Goal: Task Accomplishment & Management: Manage account settings

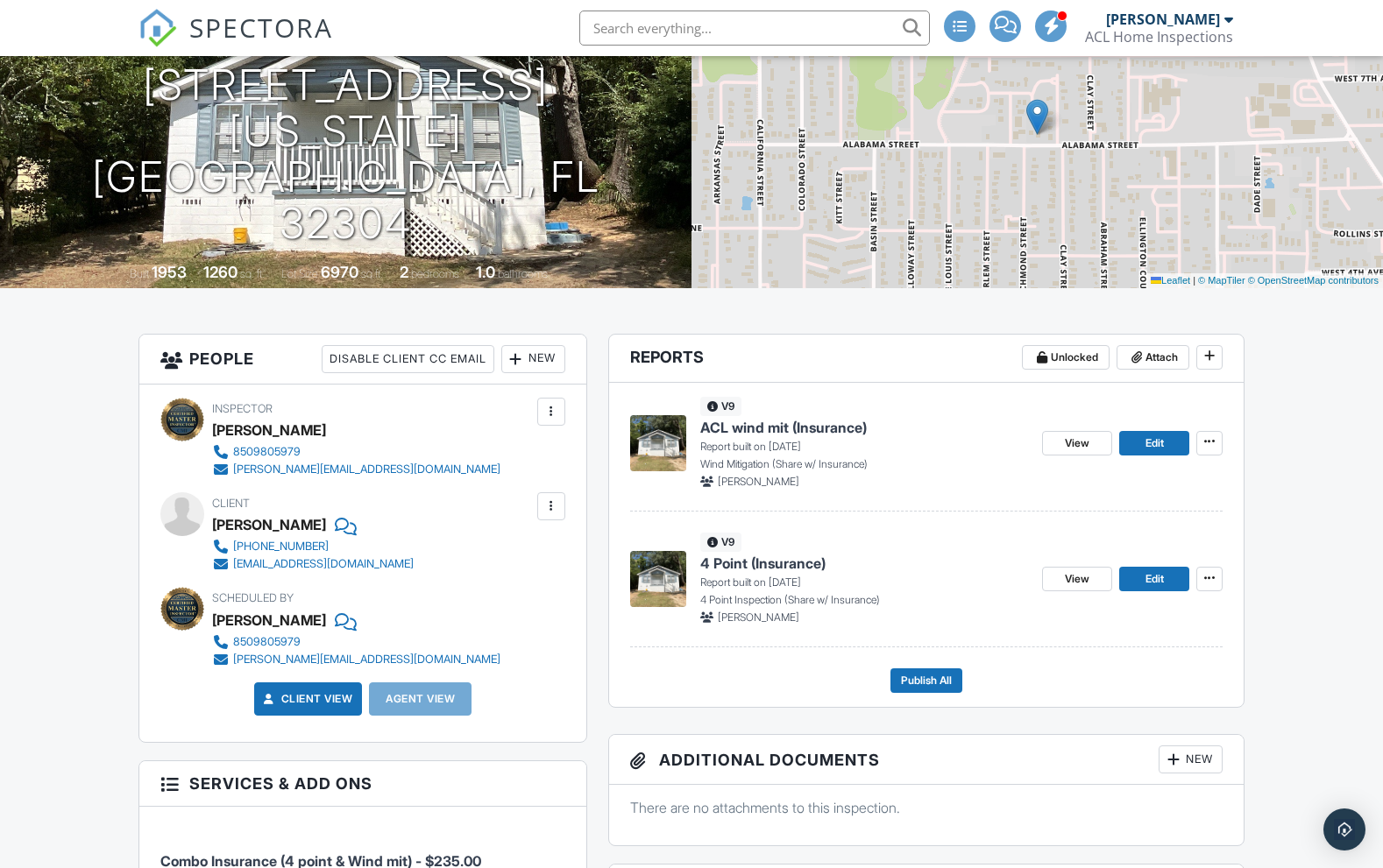
scroll to position [351, 0]
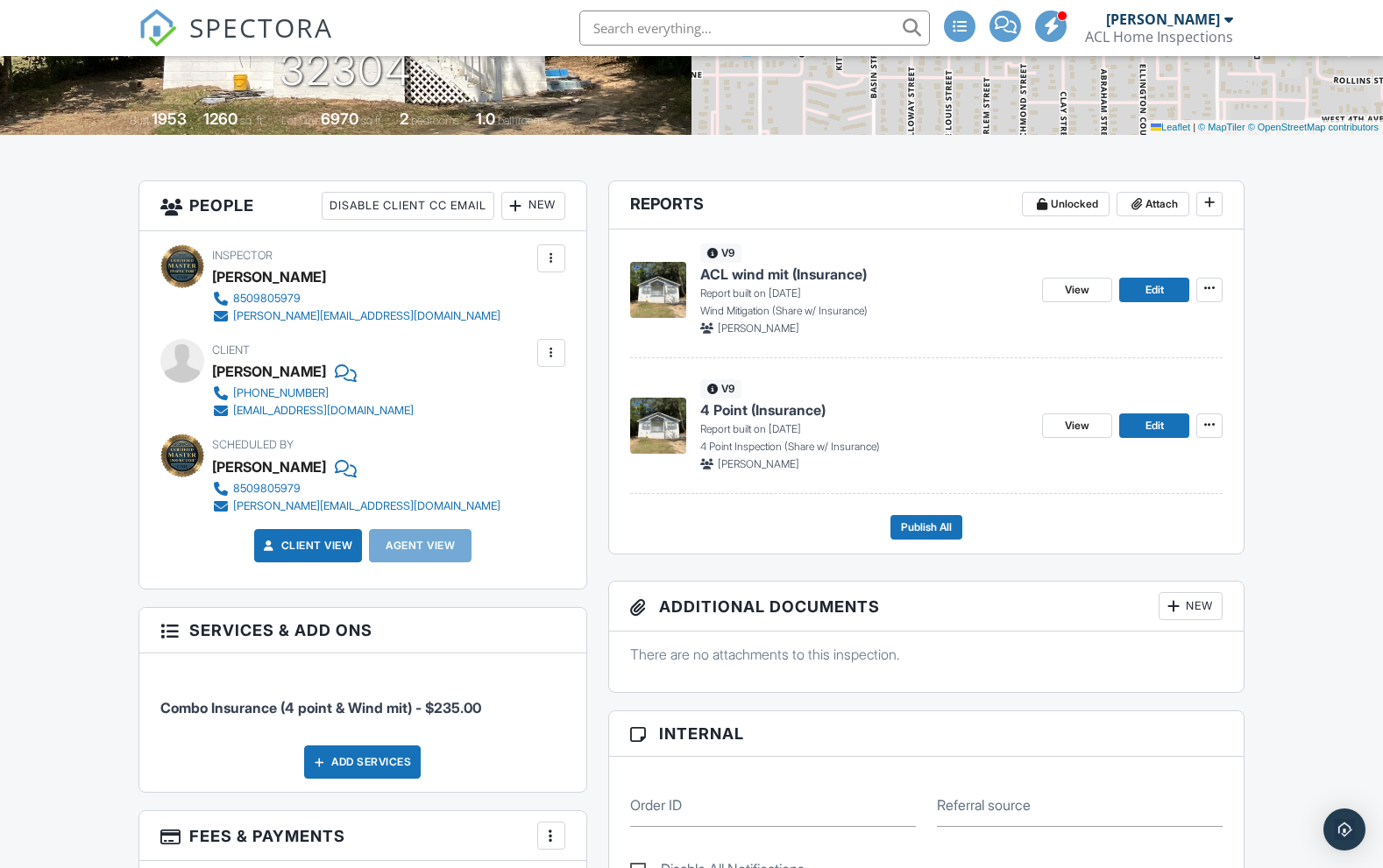
click at [750, 284] on span "ACL wind mit (Insurance)" at bounding box center [783, 274] width 166 height 19
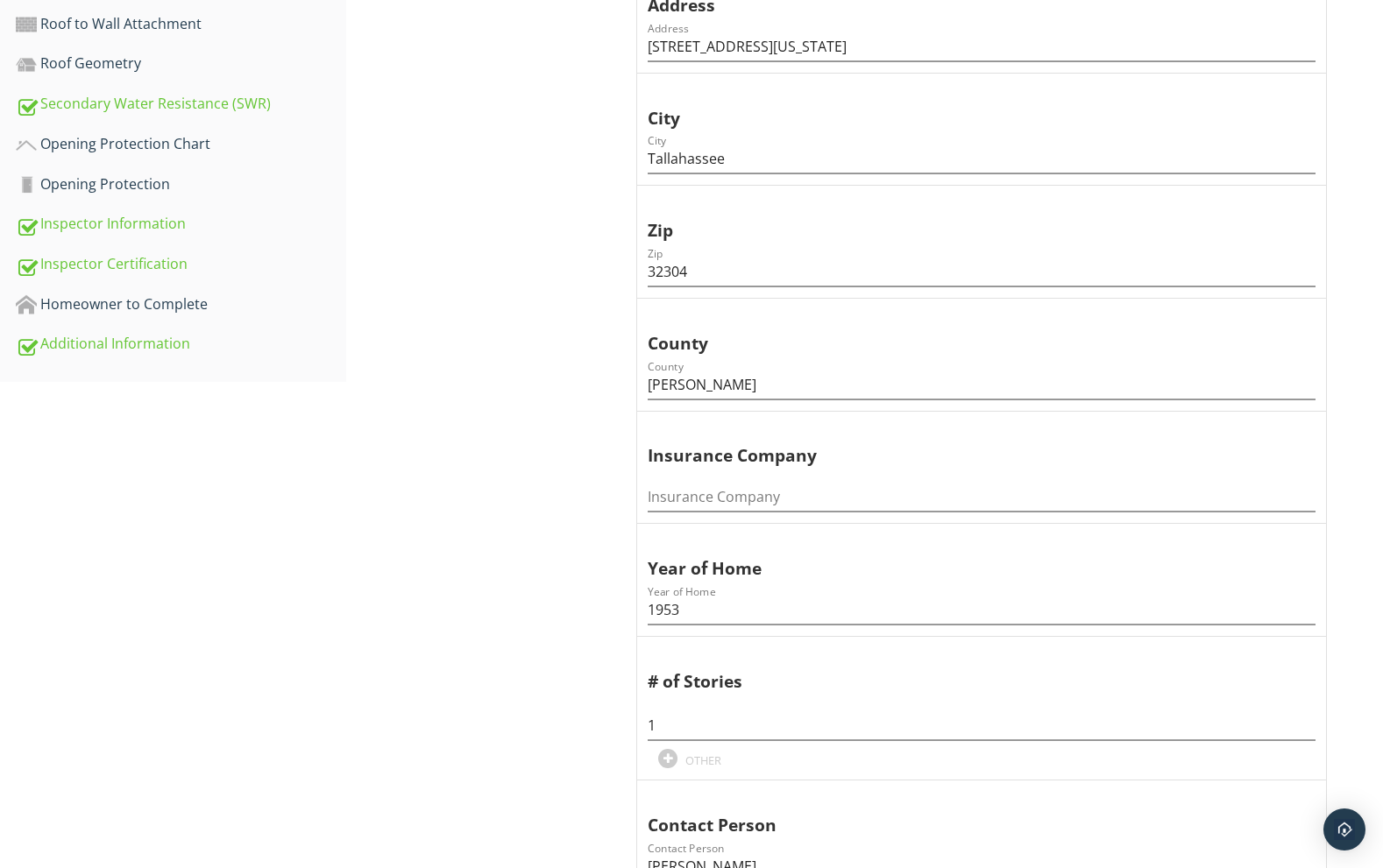
scroll to position [680, 0]
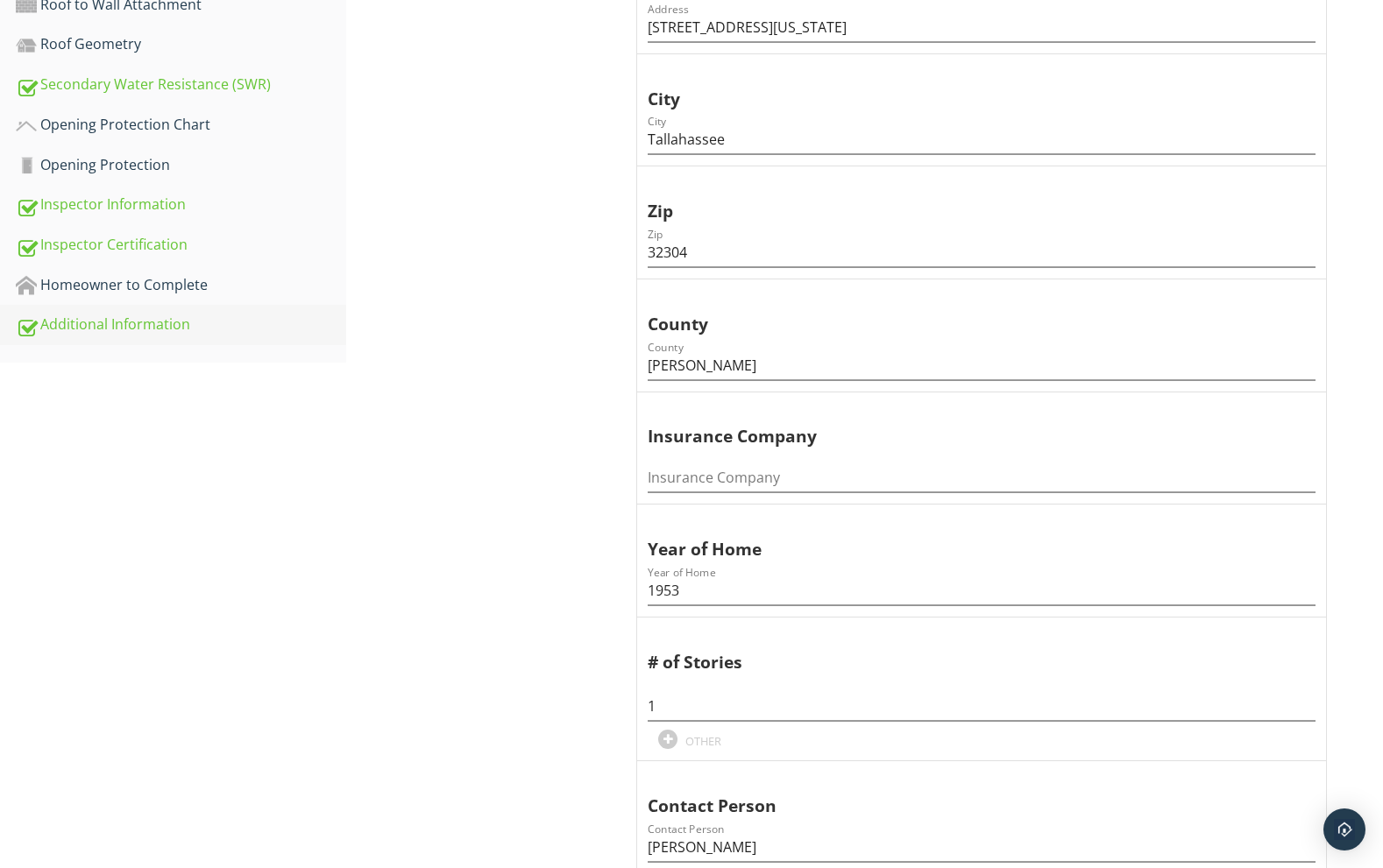
click at [252, 314] on div "Additional Information" at bounding box center [181, 325] width 331 height 23
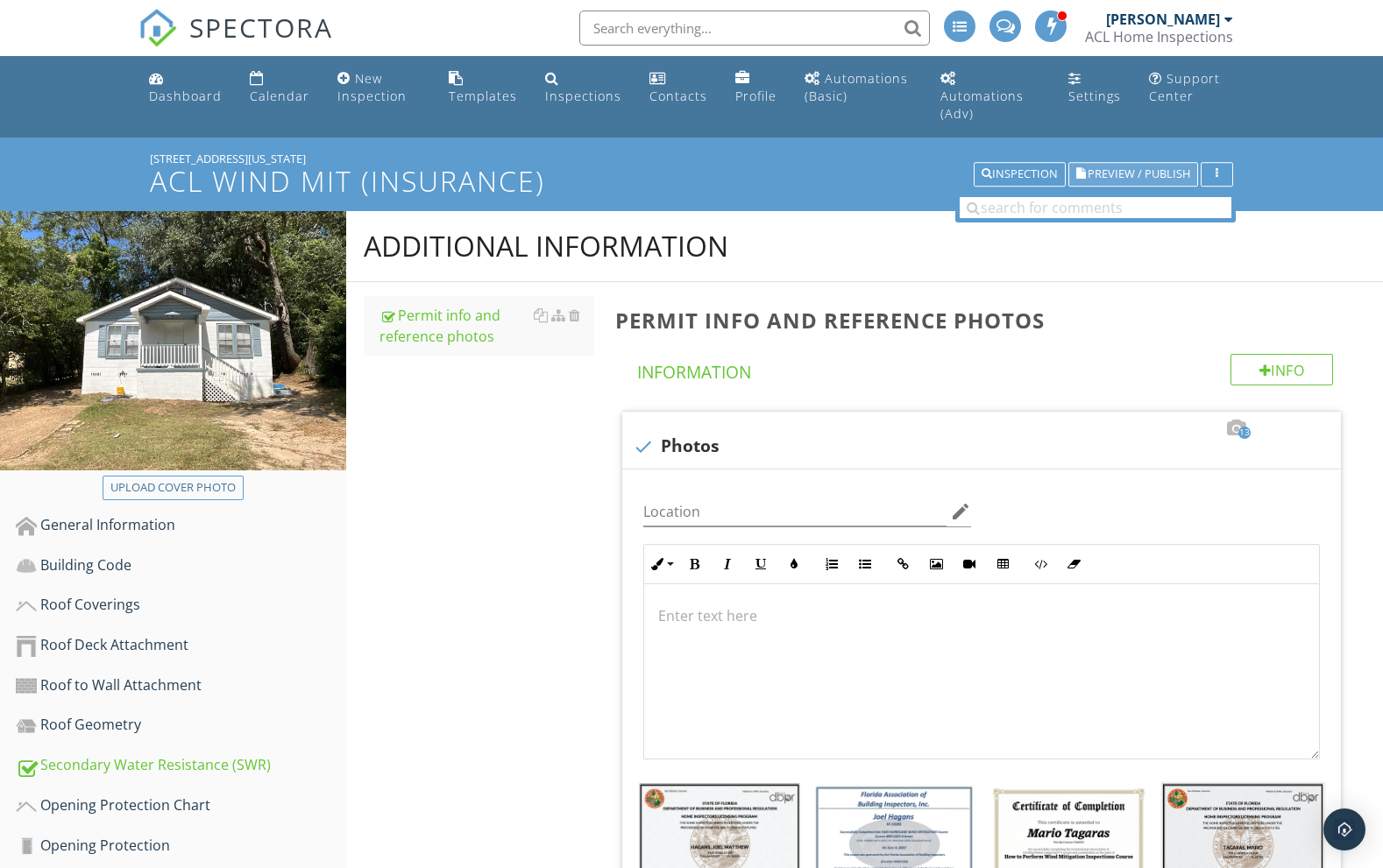
click at [1139, 169] on span "Preview / Publish" at bounding box center [1139, 175] width 102 height 11
click at [1018, 168] on div "Inspection" at bounding box center [1020, 174] width 76 height 12
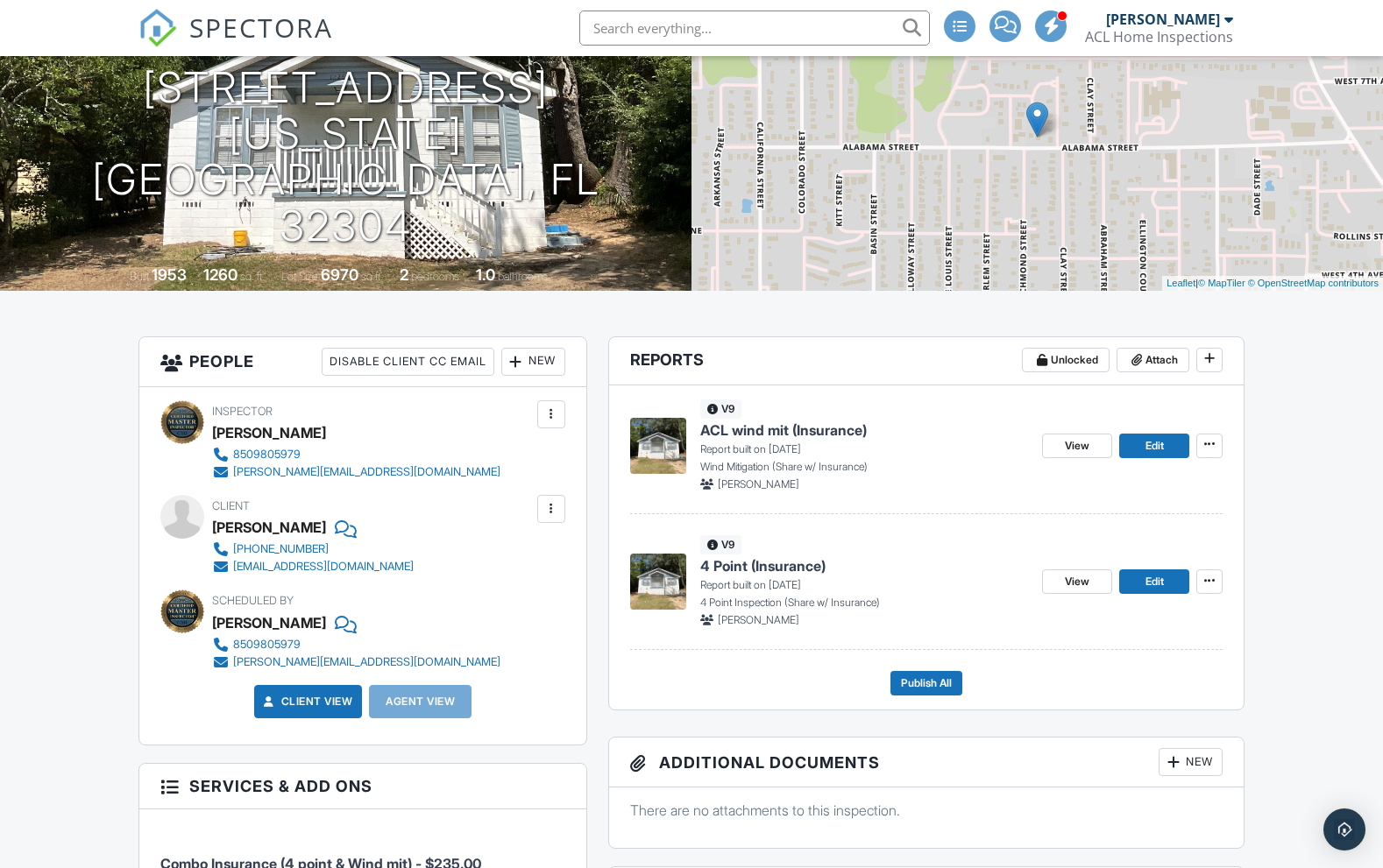
click at [760, 576] on span "4 Point (Insurance)" at bounding box center [763, 565] width 125 height 19
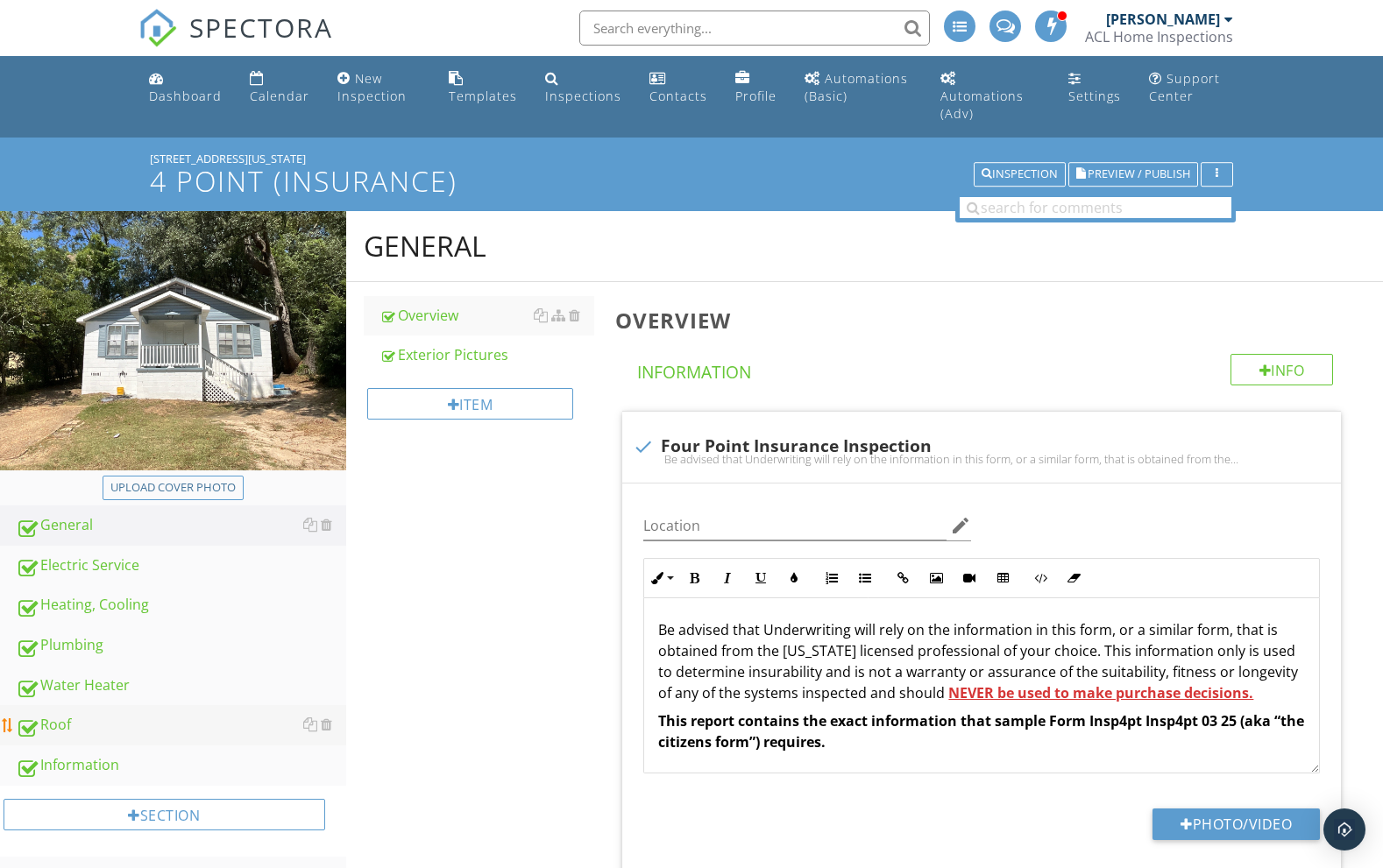
click at [181, 714] on div "Roof" at bounding box center [181, 725] width 331 height 23
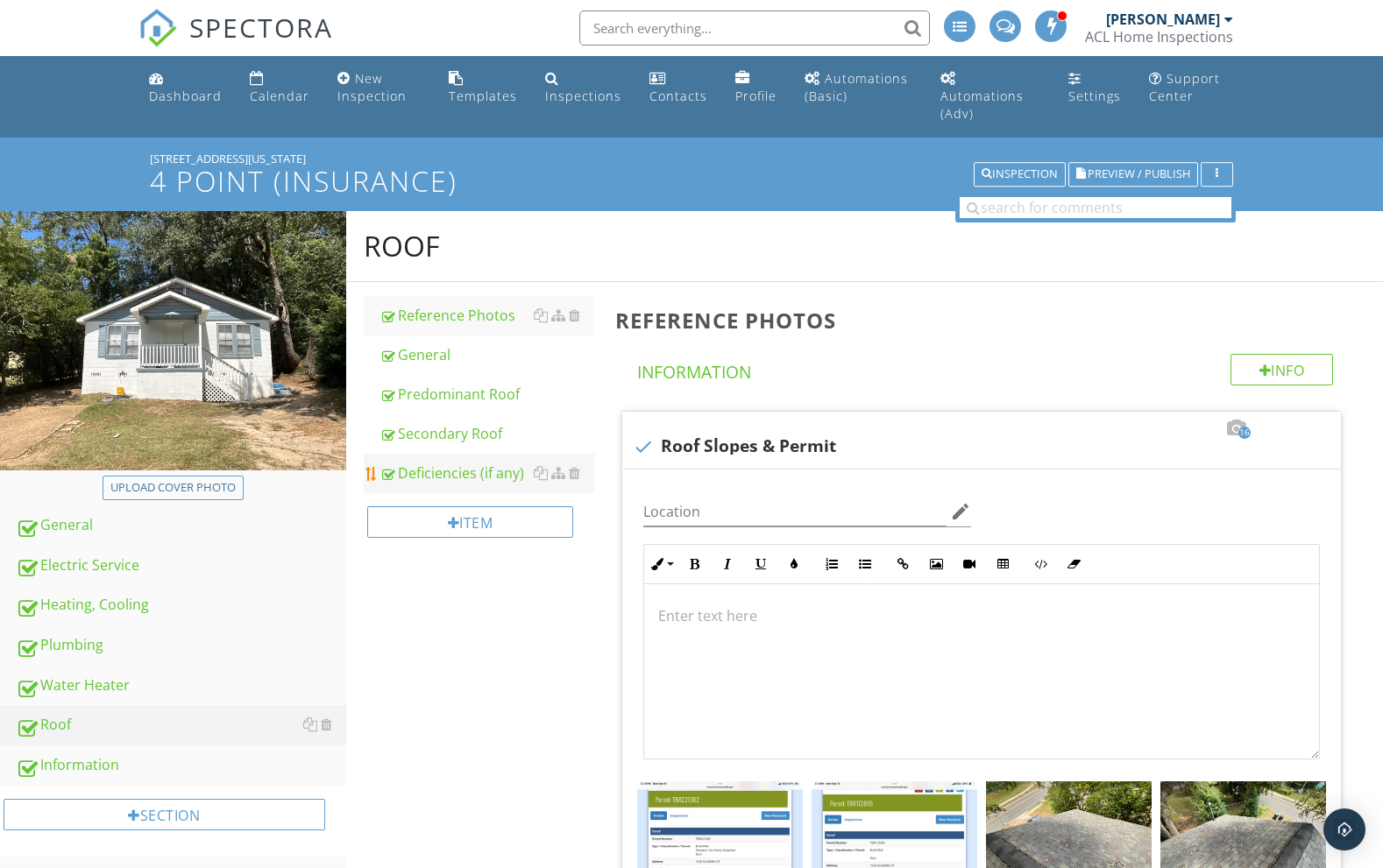
click at [502, 462] on div "Deficiencies (if any)" at bounding box center [487, 473] width 215 height 21
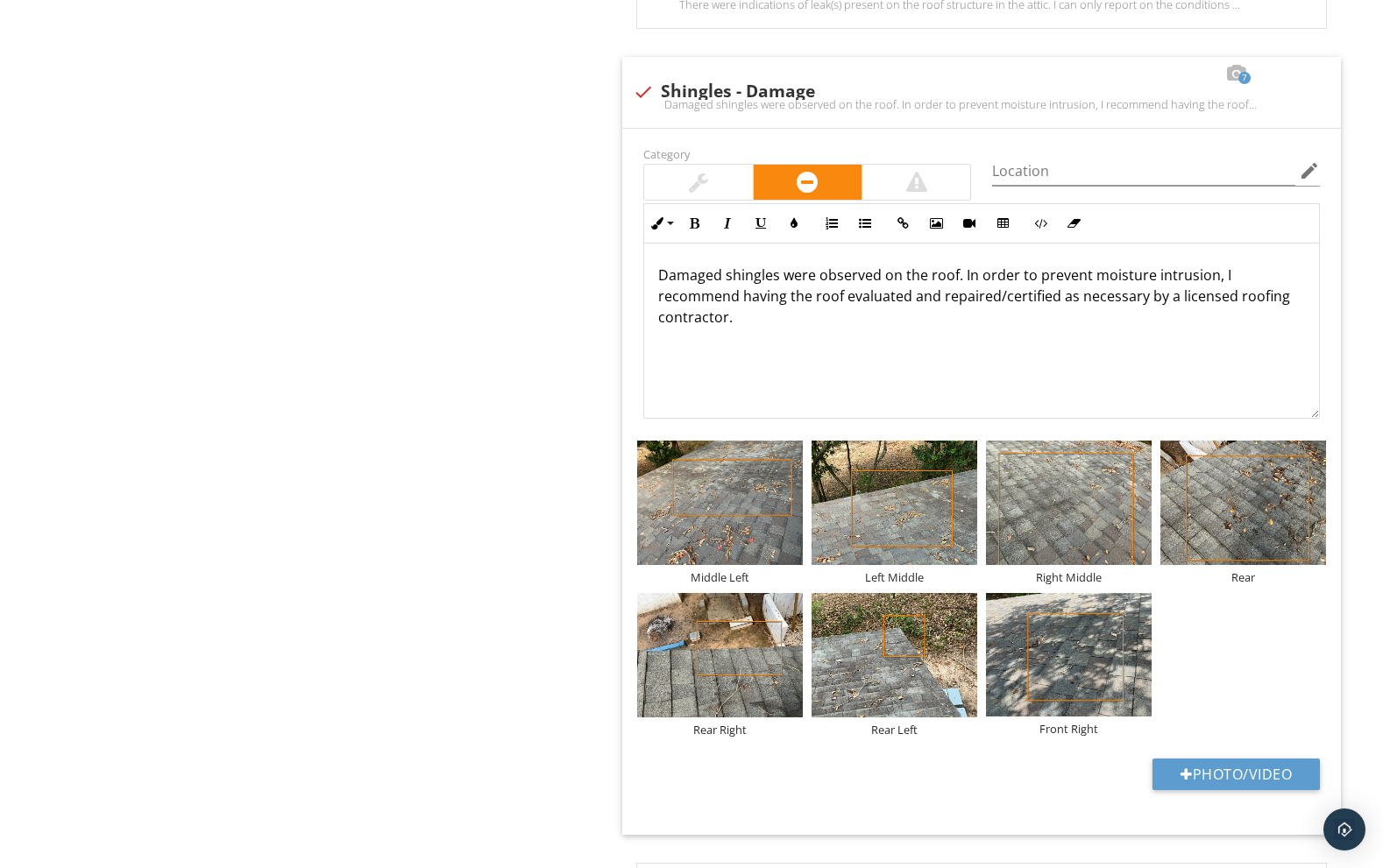
scroll to position [1544, 0]
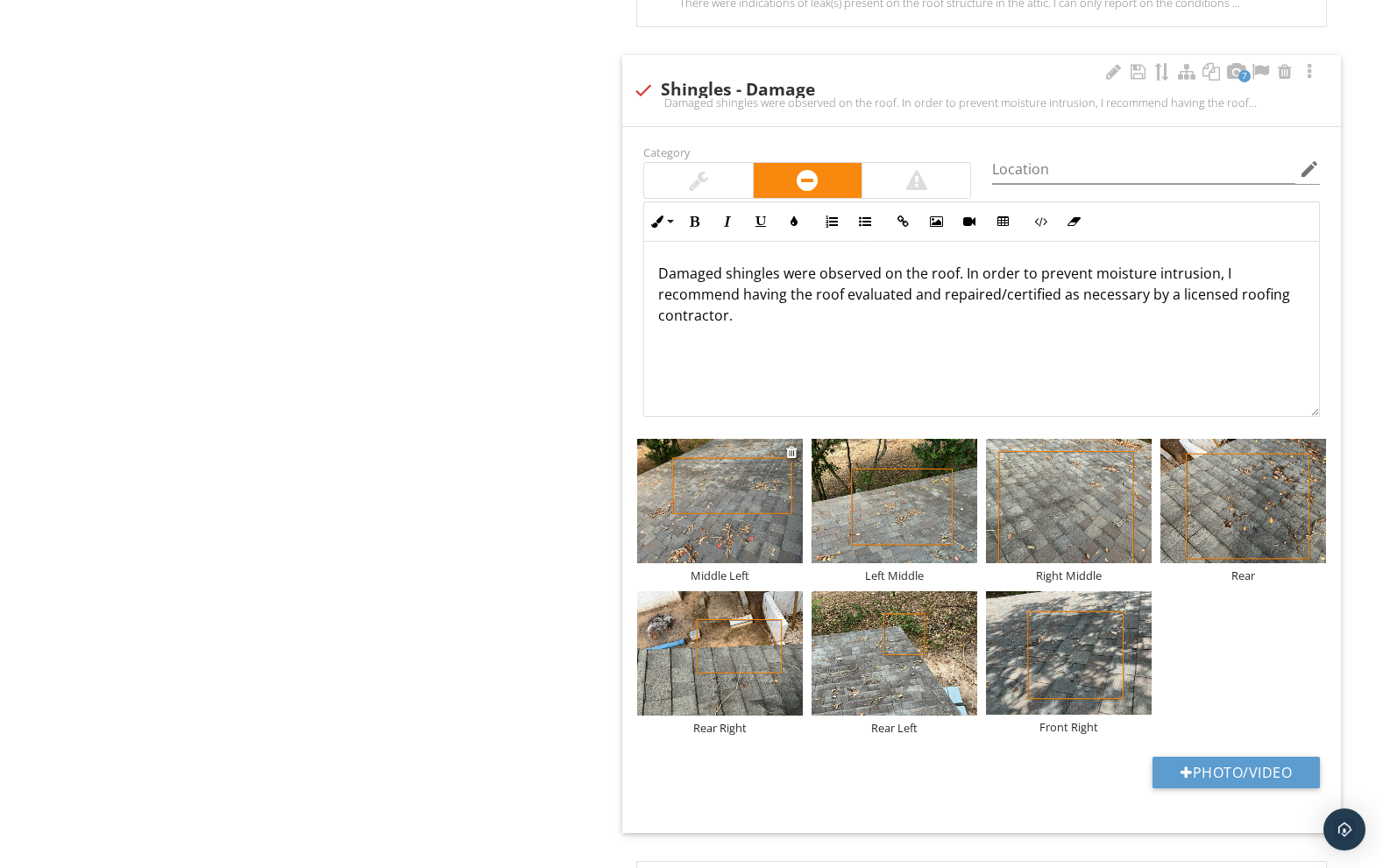
click at [717, 502] on img at bounding box center [720, 501] width 165 height 124
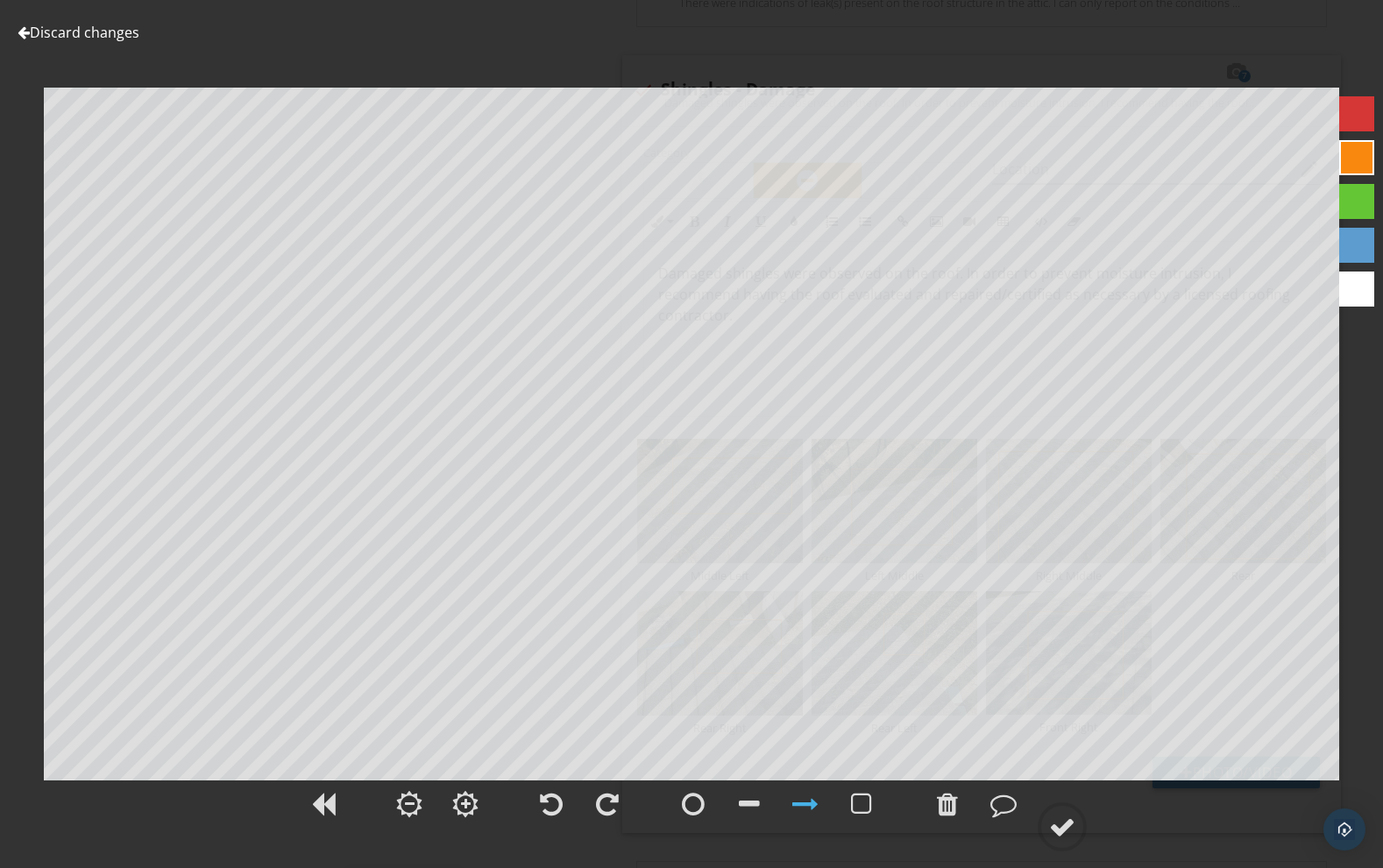
click at [104, 40] on link "Discard changes" at bounding box center [78, 32] width 122 height 19
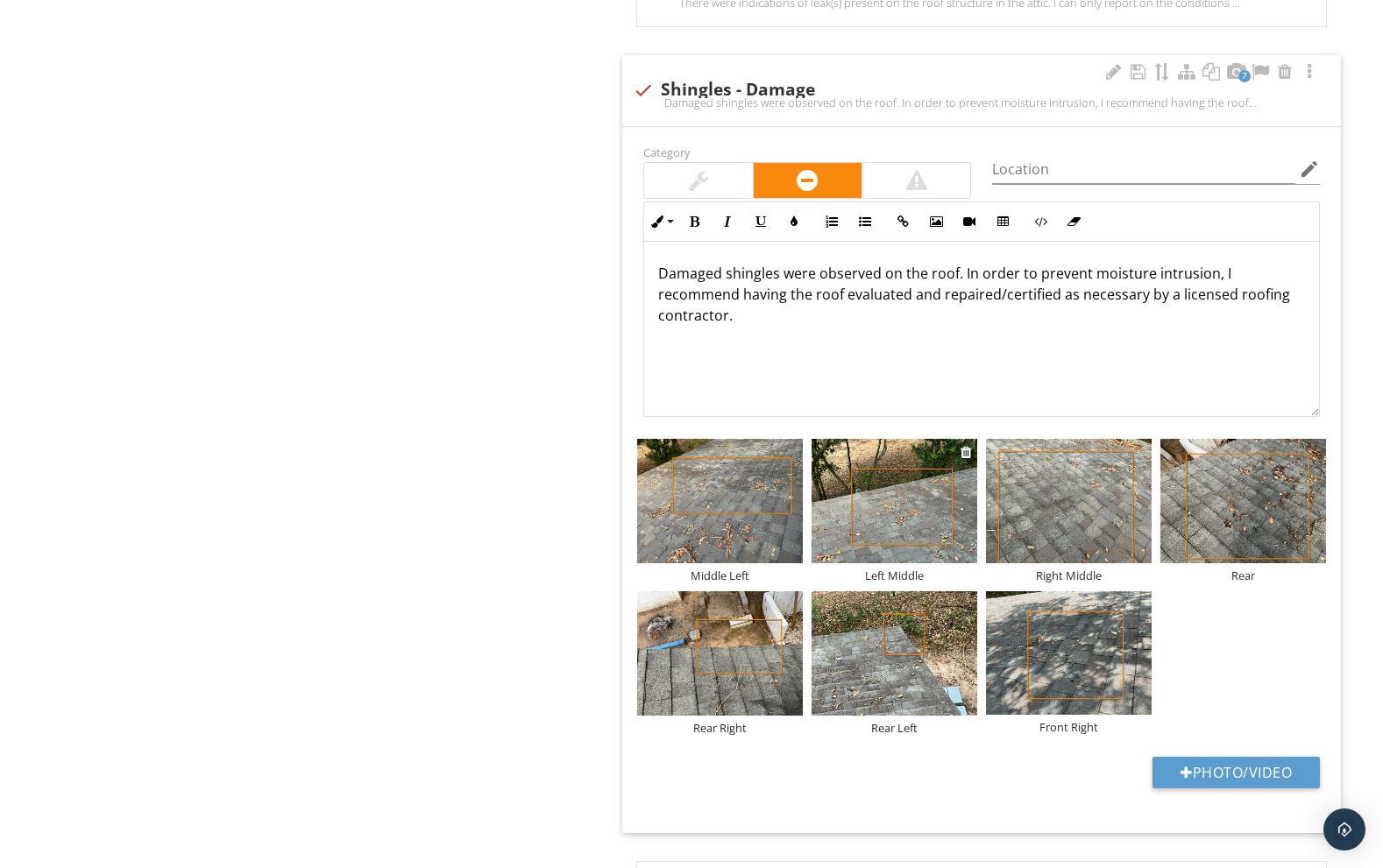
click at [888, 453] on img at bounding box center [894, 501] width 165 height 124
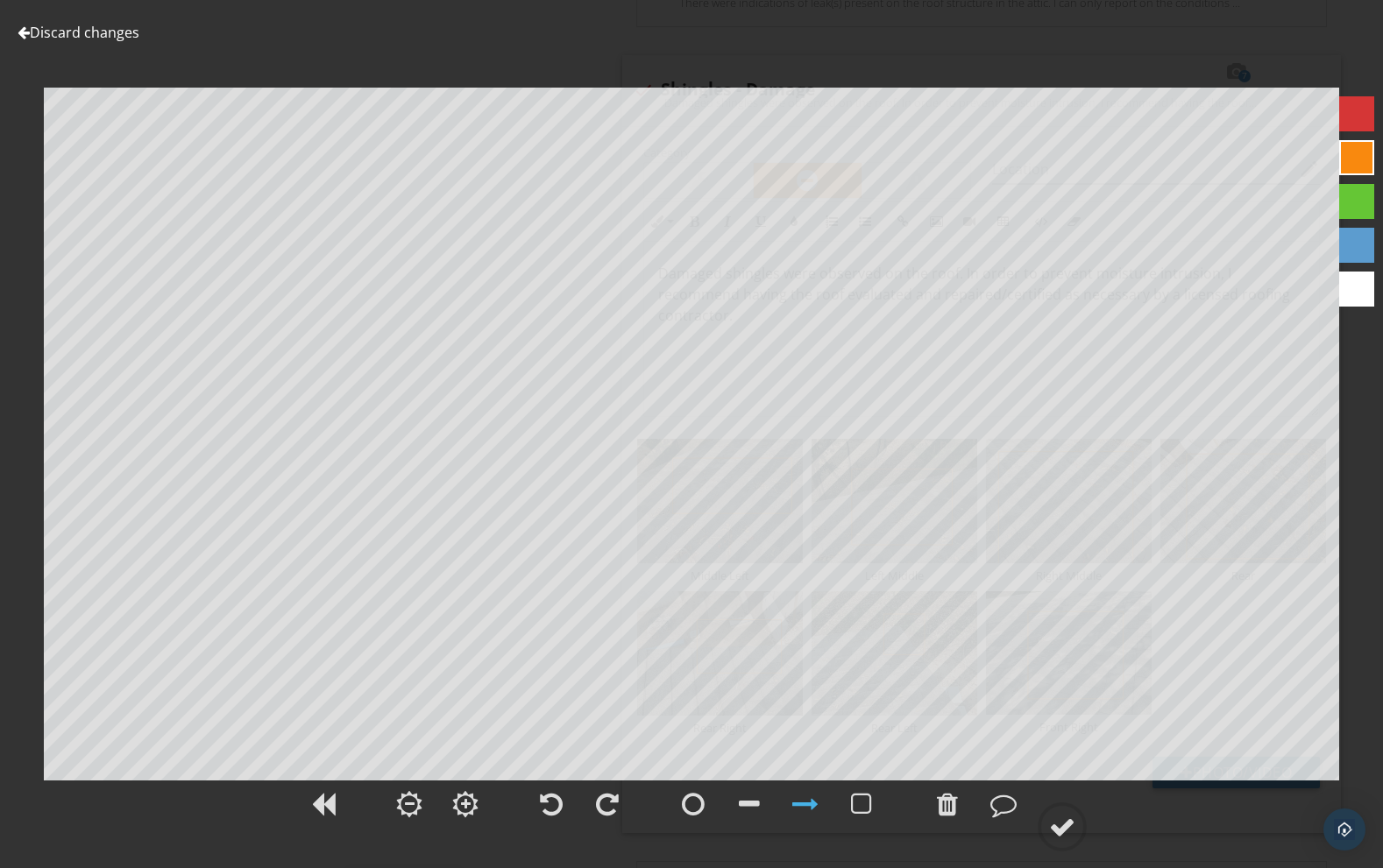
click at [120, 33] on link "Discard changes" at bounding box center [78, 32] width 122 height 19
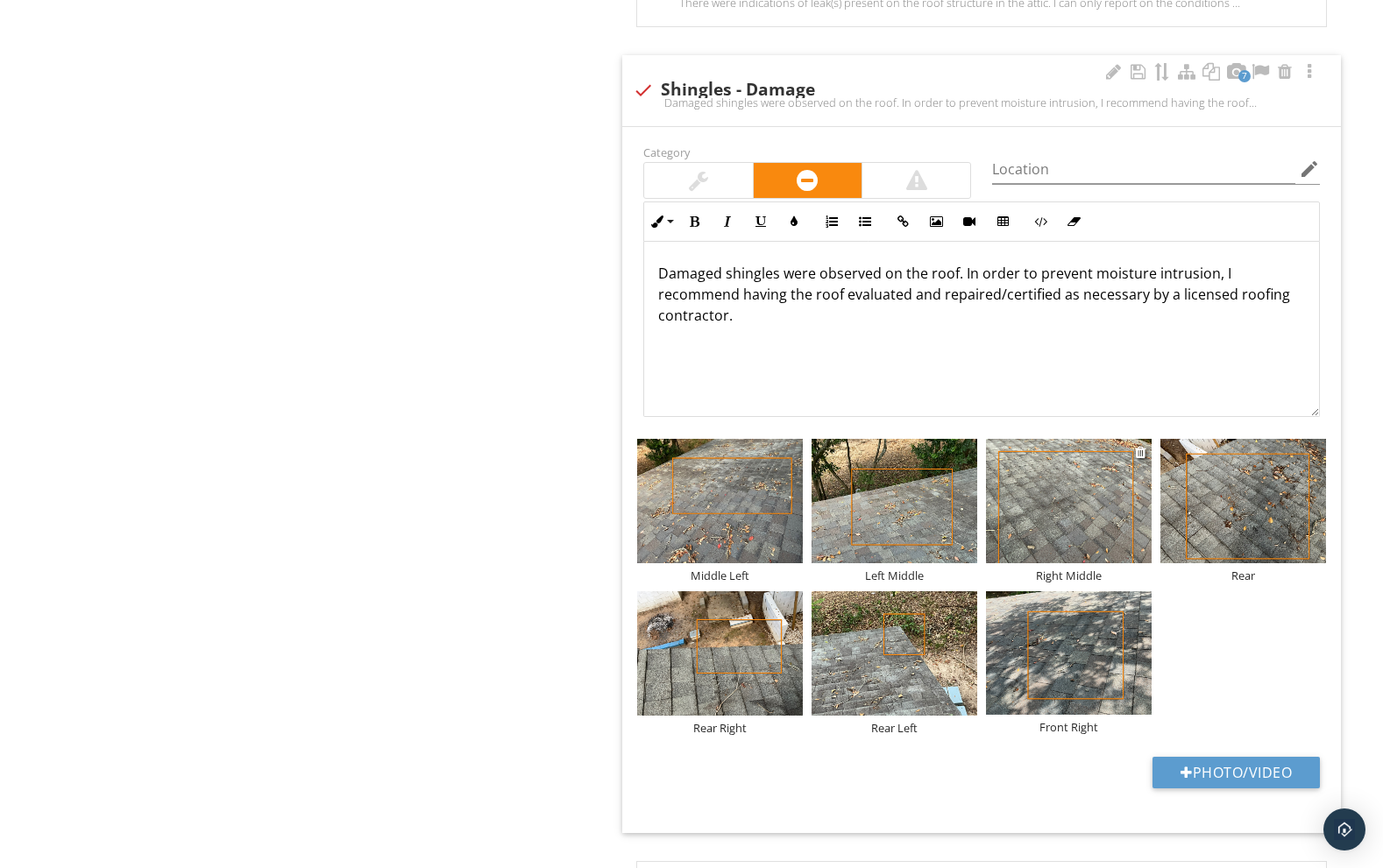
click at [1040, 457] on img at bounding box center [1068, 501] width 165 height 124
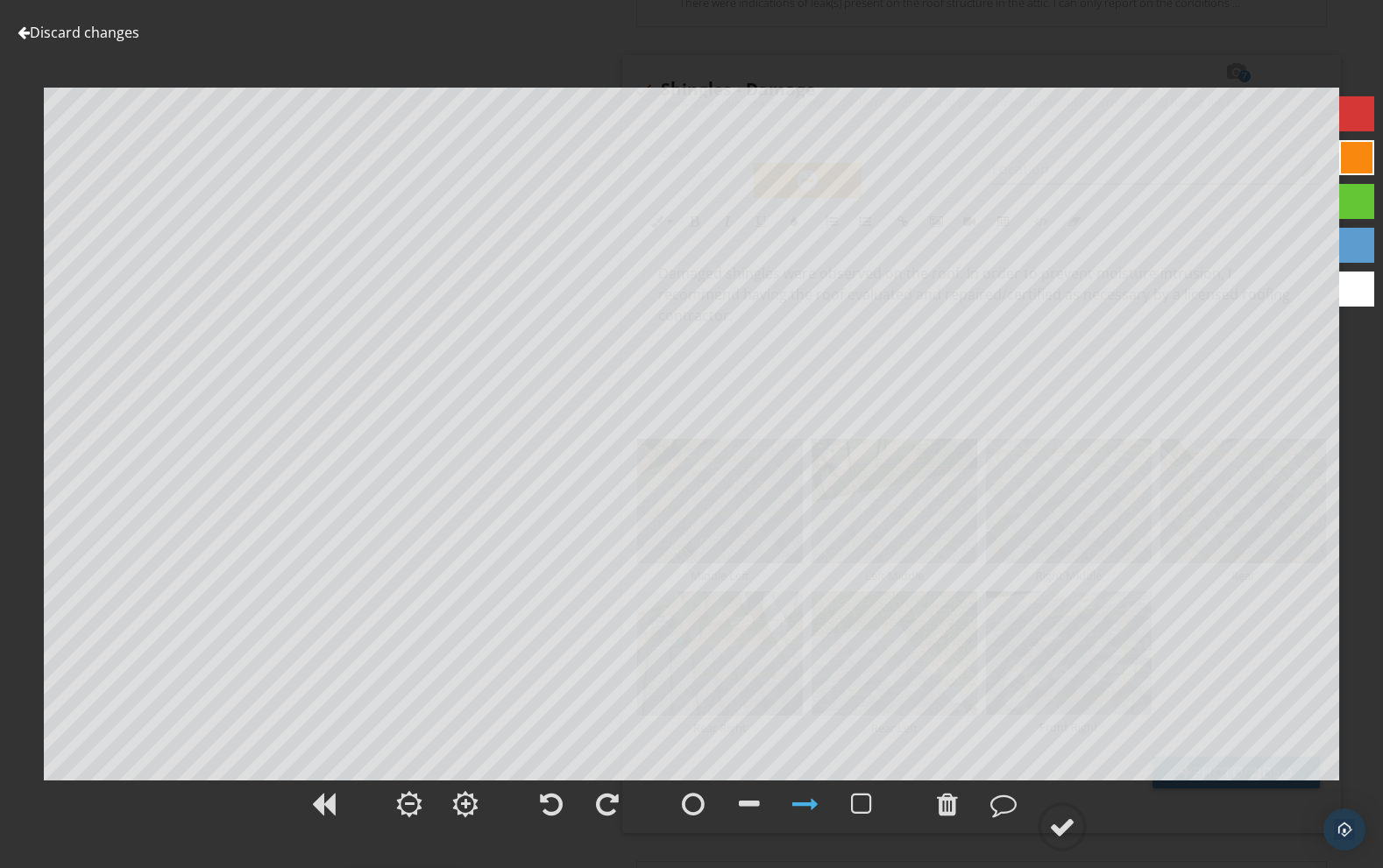
click at [112, 29] on link "Discard changes" at bounding box center [78, 32] width 122 height 19
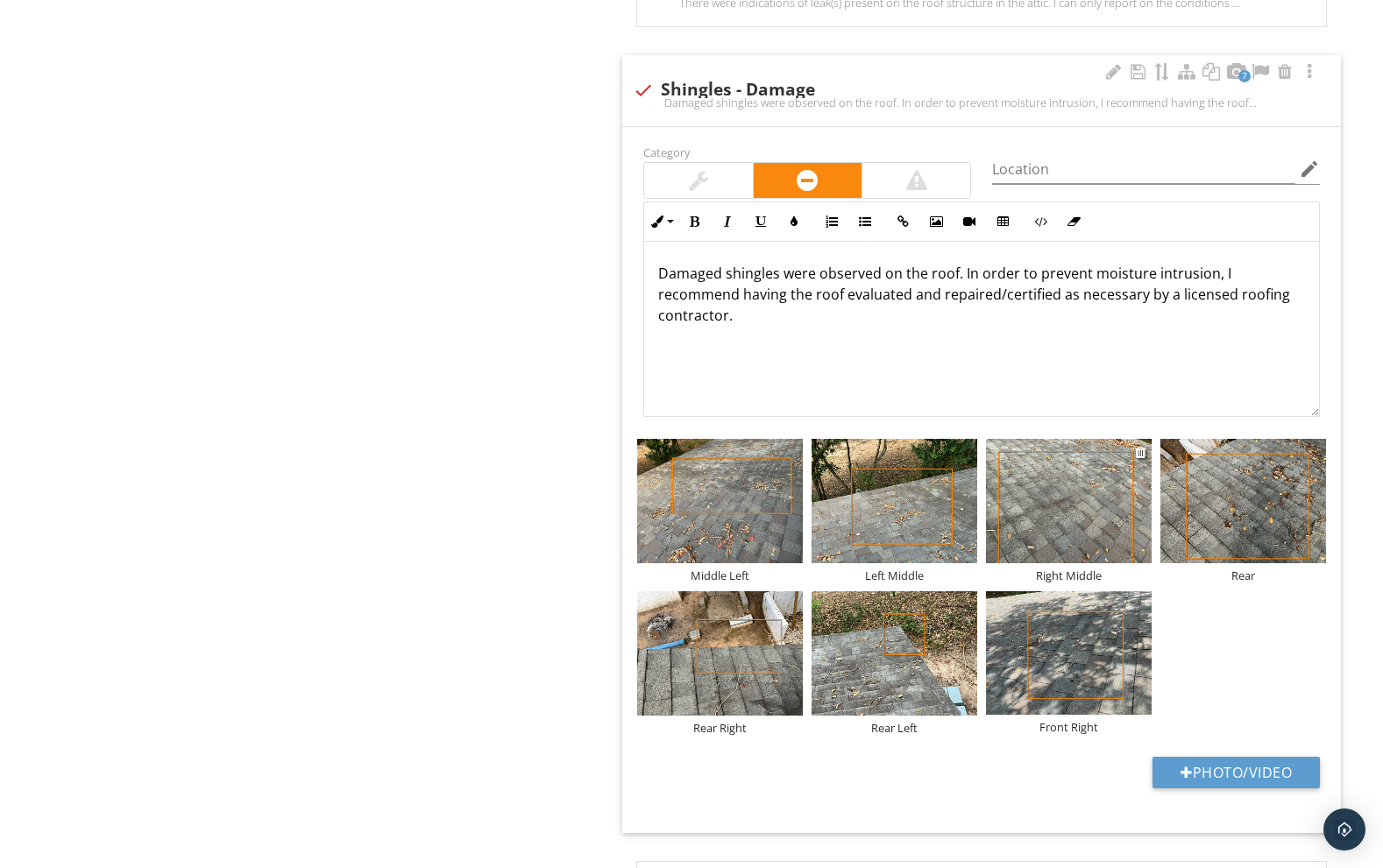
click at [1125, 490] on img at bounding box center [1068, 501] width 165 height 124
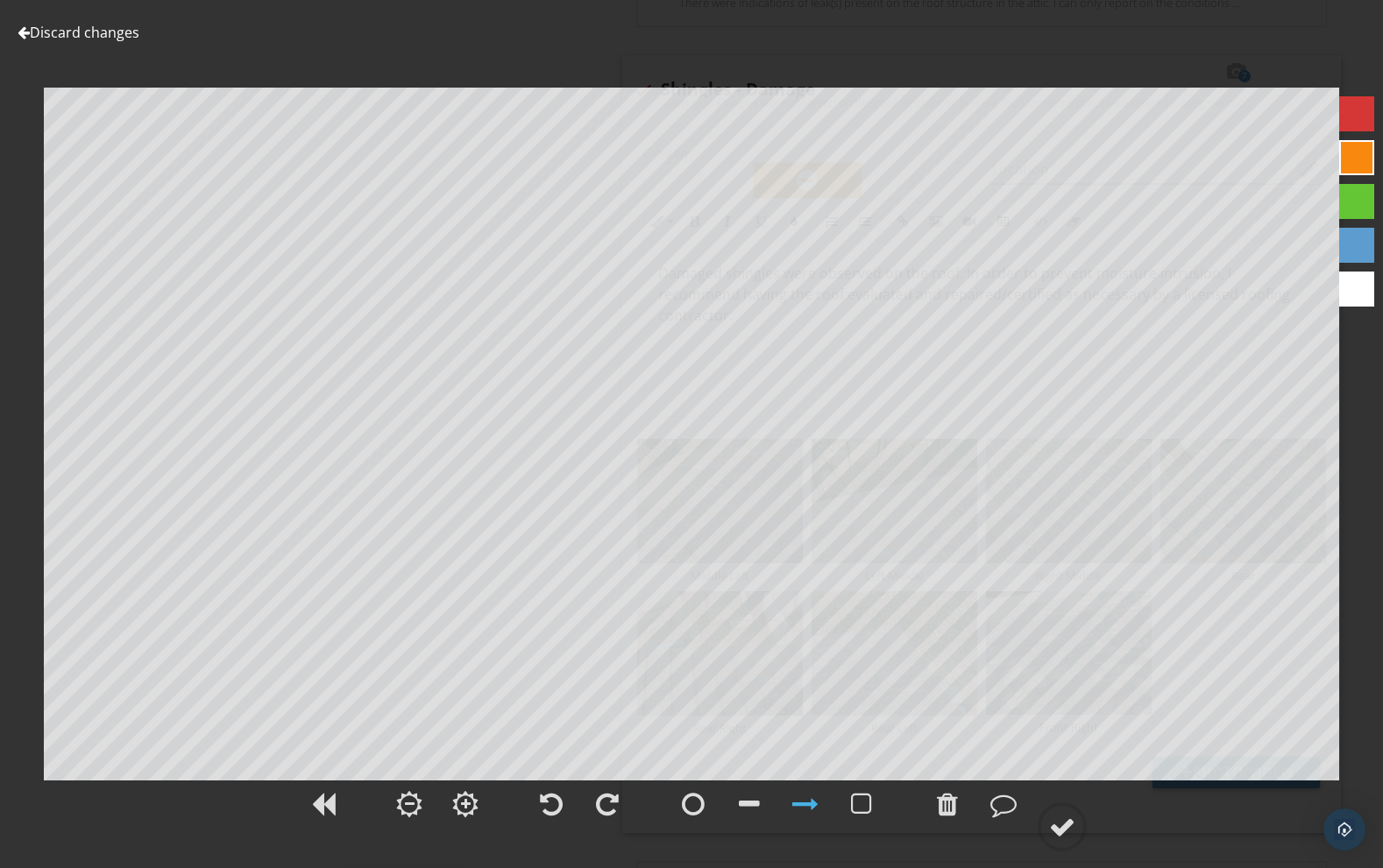
click at [118, 33] on link "Discard changes" at bounding box center [78, 32] width 122 height 19
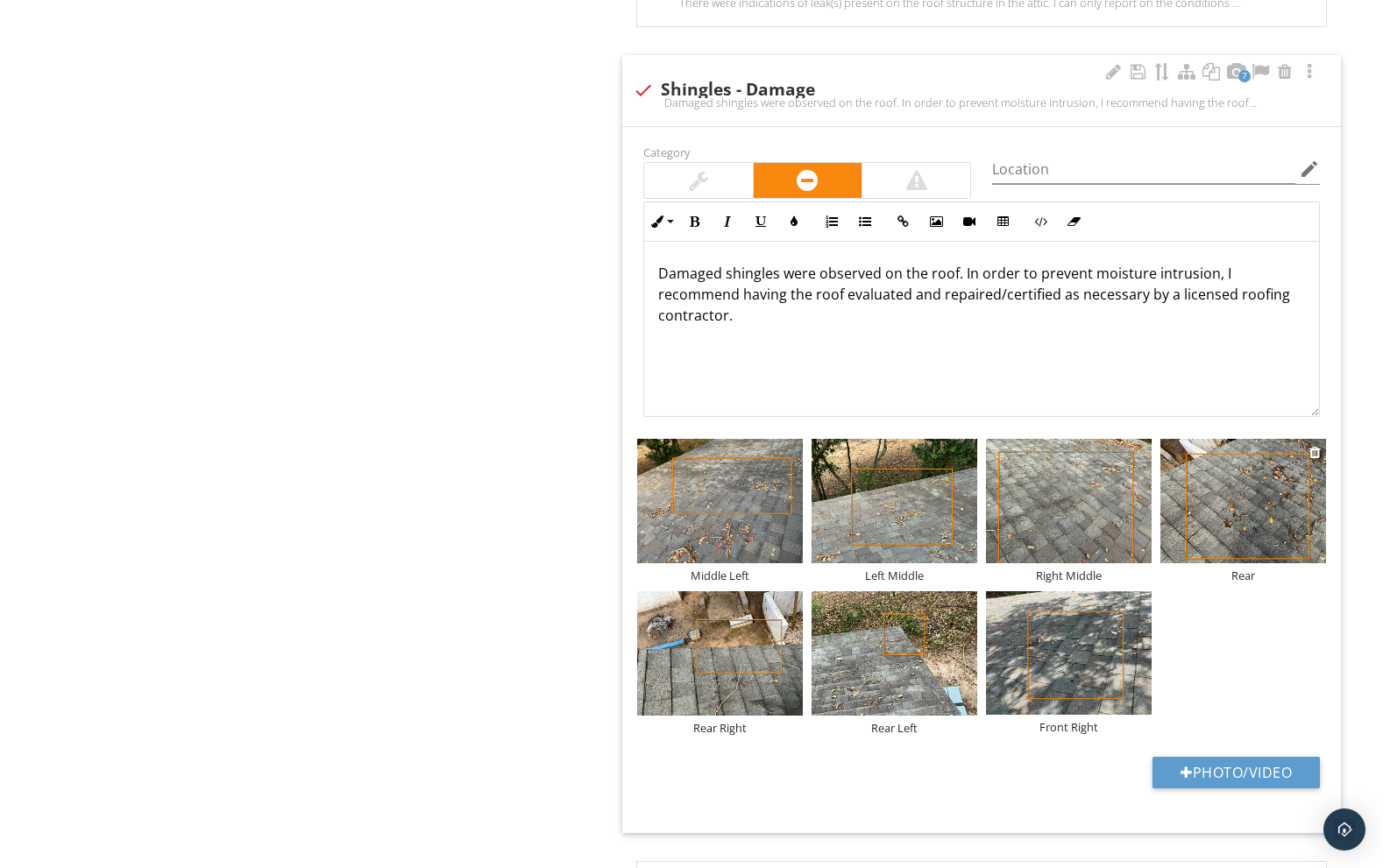
click at [1259, 517] on img at bounding box center [1243, 501] width 165 height 124
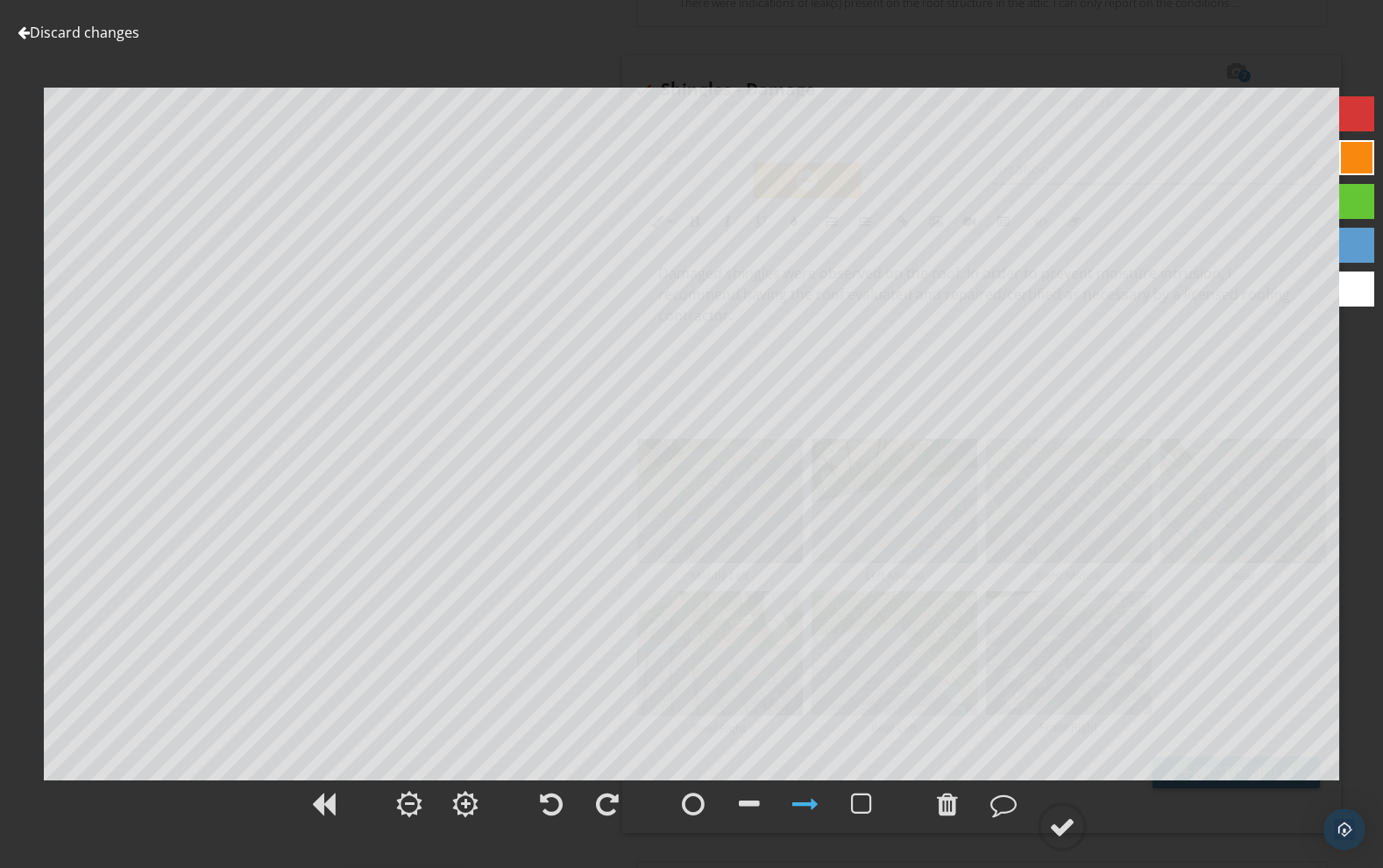
click at [116, 31] on link "Discard changes" at bounding box center [78, 32] width 122 height 19
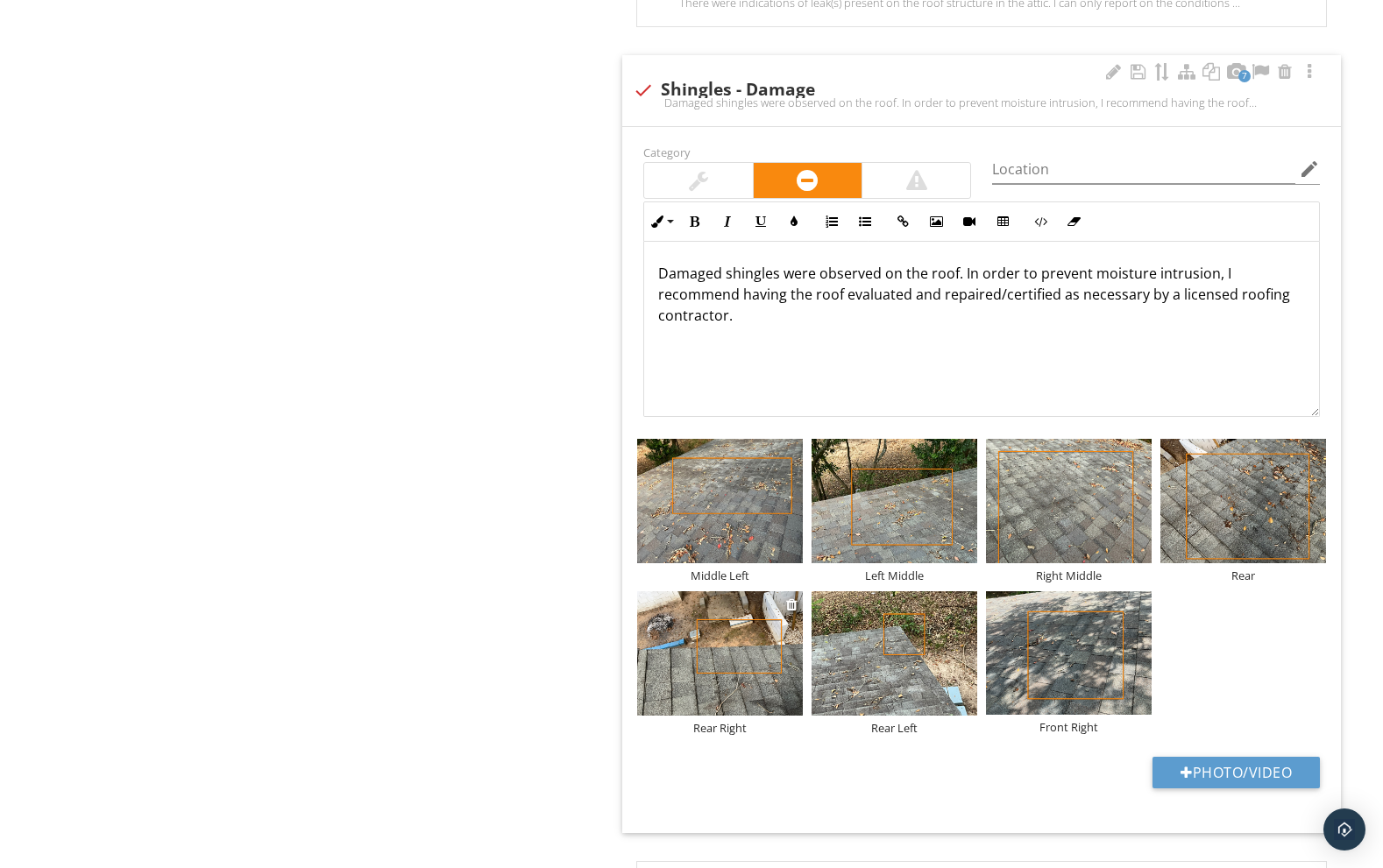
click at [739, 600] on img at bounding box center [720, 654] width 165 height 124
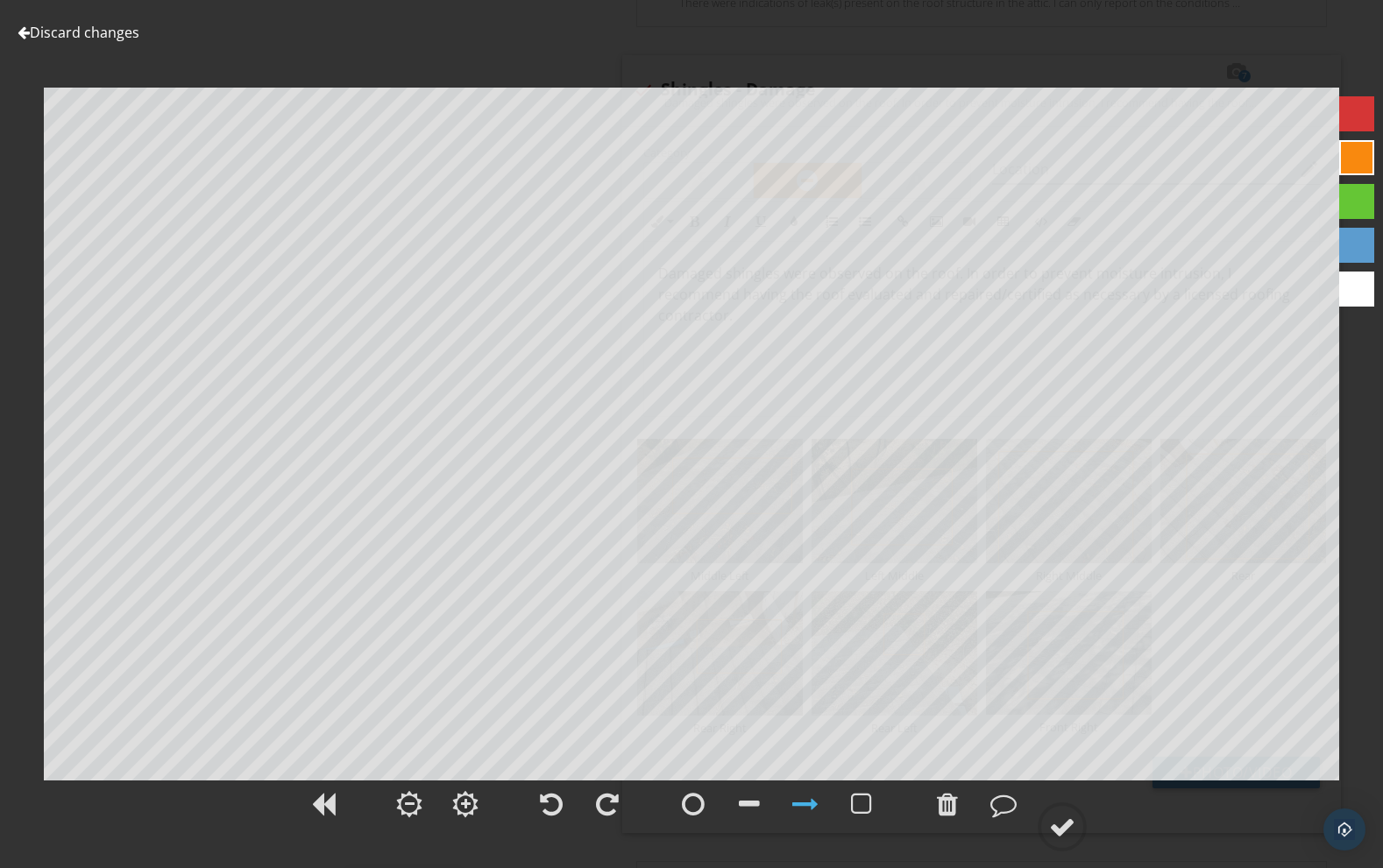
click at [85, 33] on link "Discard changes" at bounding box center [78, 32] width 122 height 19
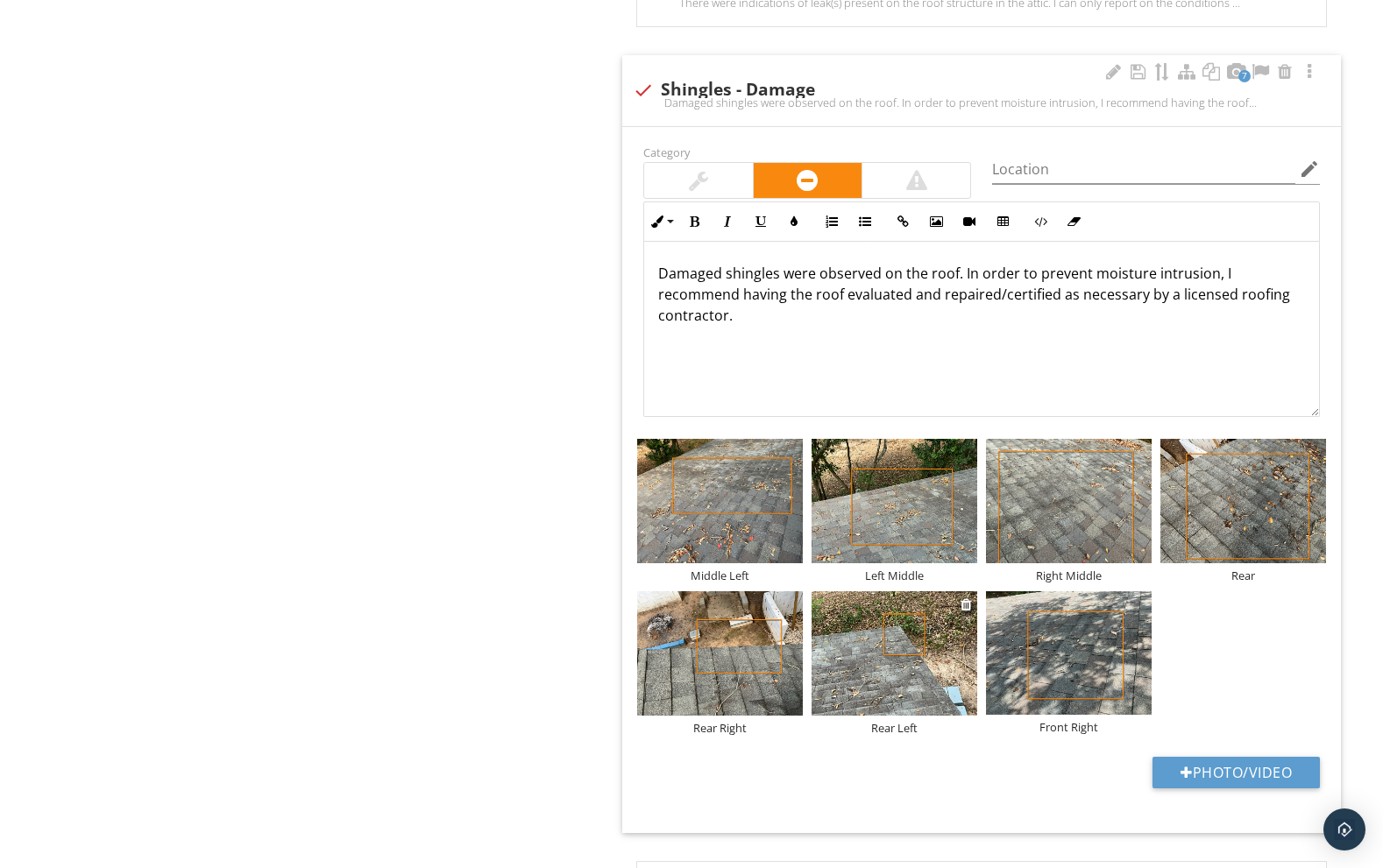
click at [920, 632] on img at bounding box center [894, 654] width 165 height 124
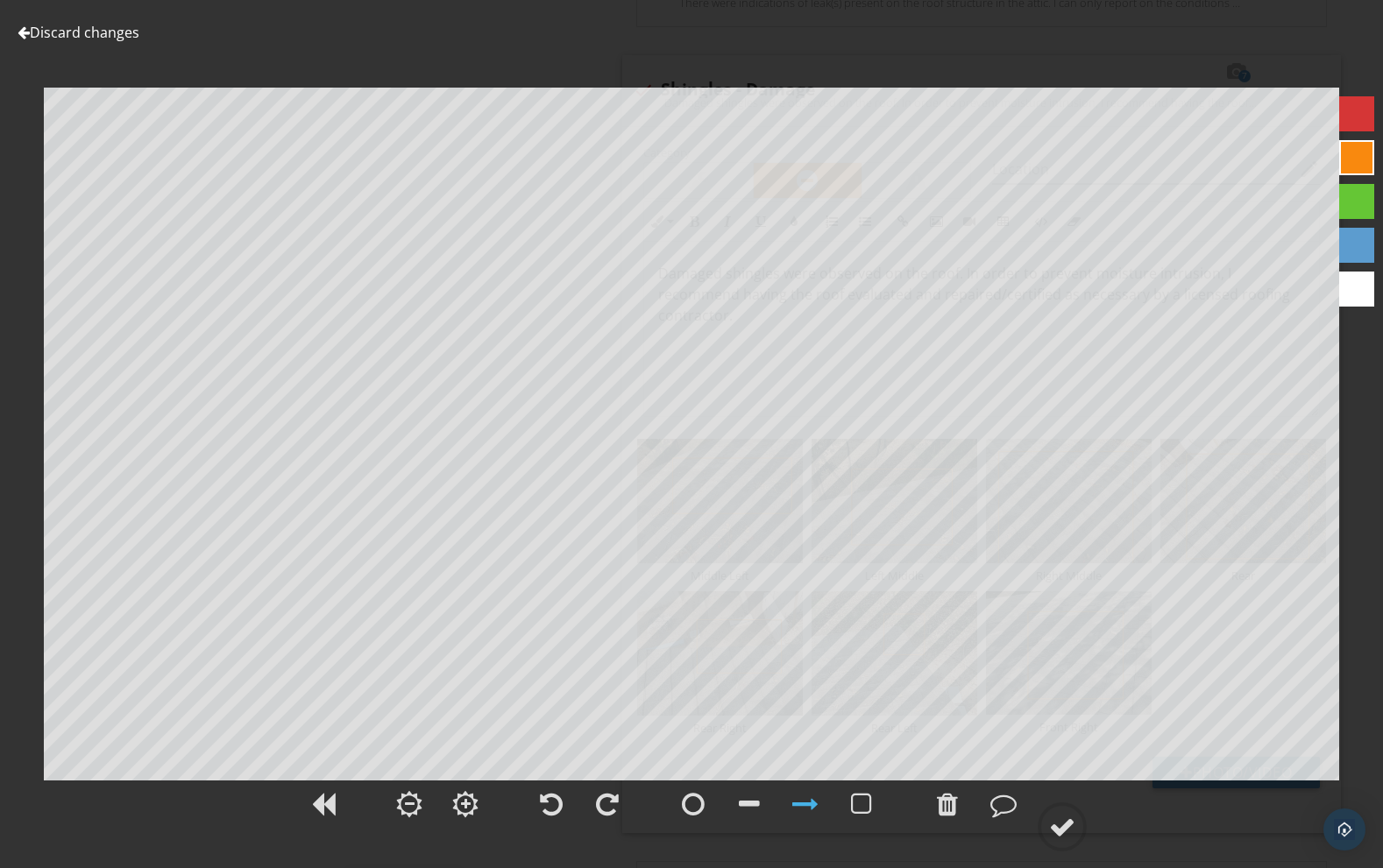
click at [74, 36] on link "Discard changes" at bounding box center [78, 32] width 122 height 19
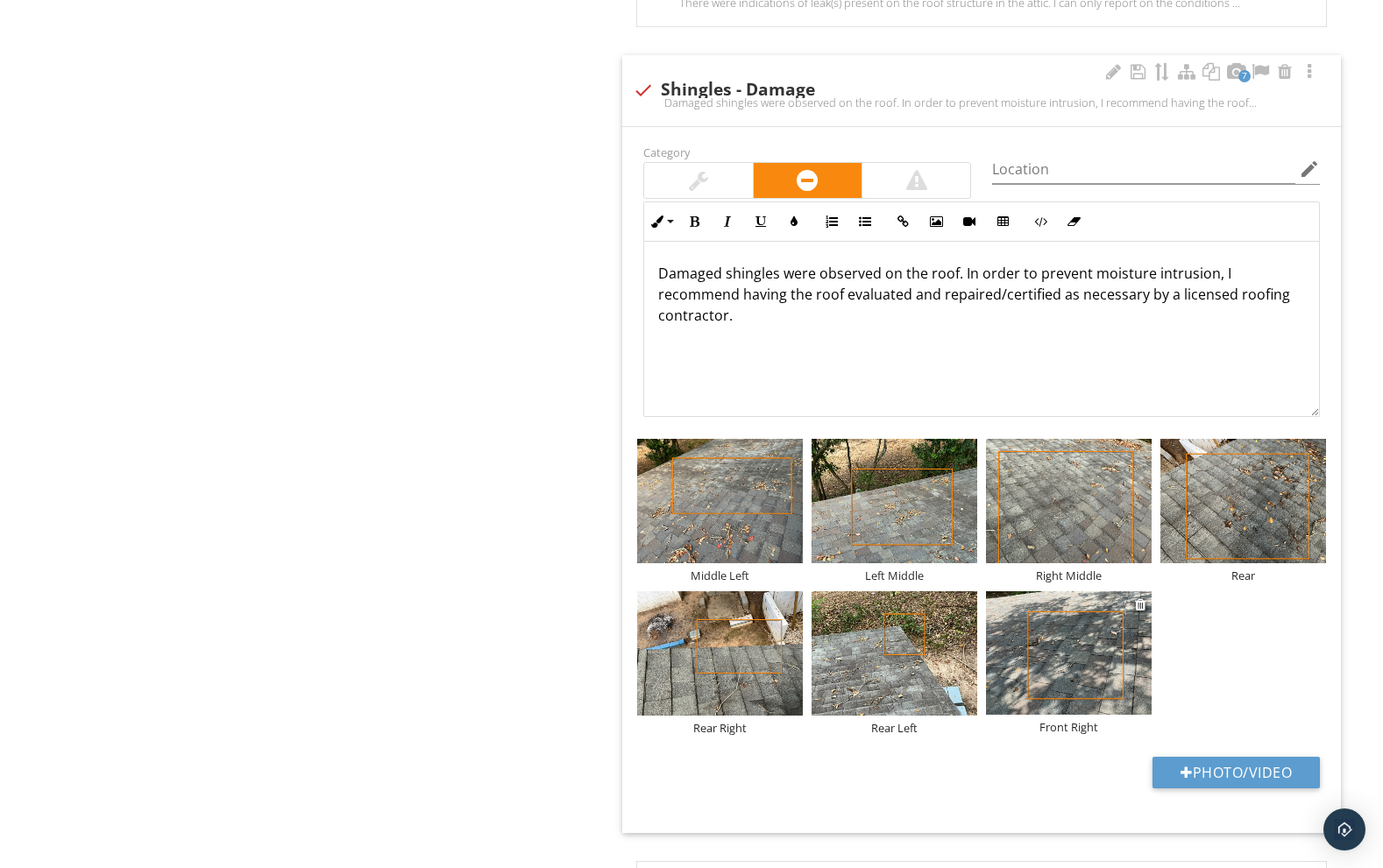
click at [1076, 631] on img at bounding box center [1068, 654] width 165 height 124
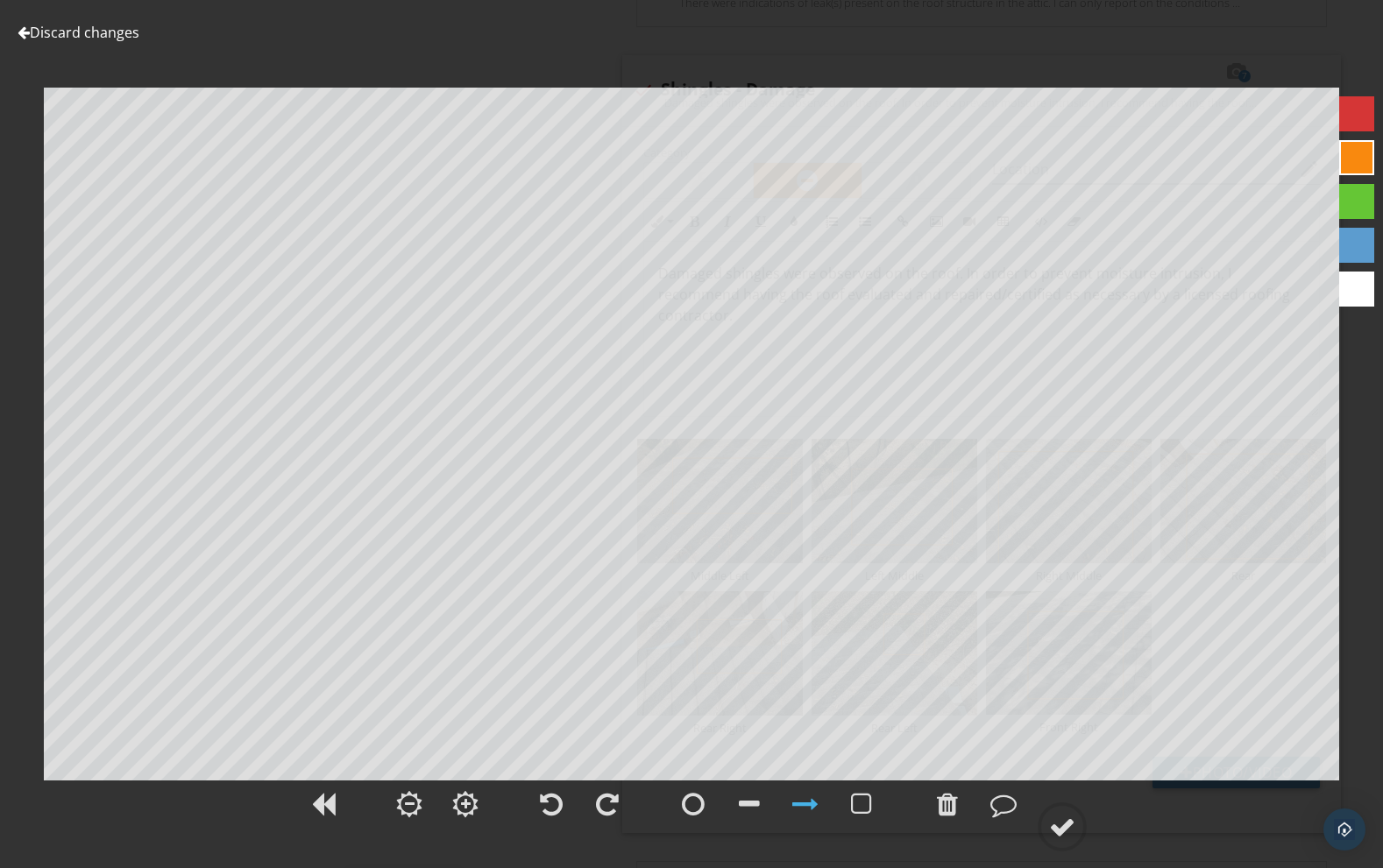
click at [89, 32] on link "Discard changes" at bounding box center [78, 32] width 122 height 19
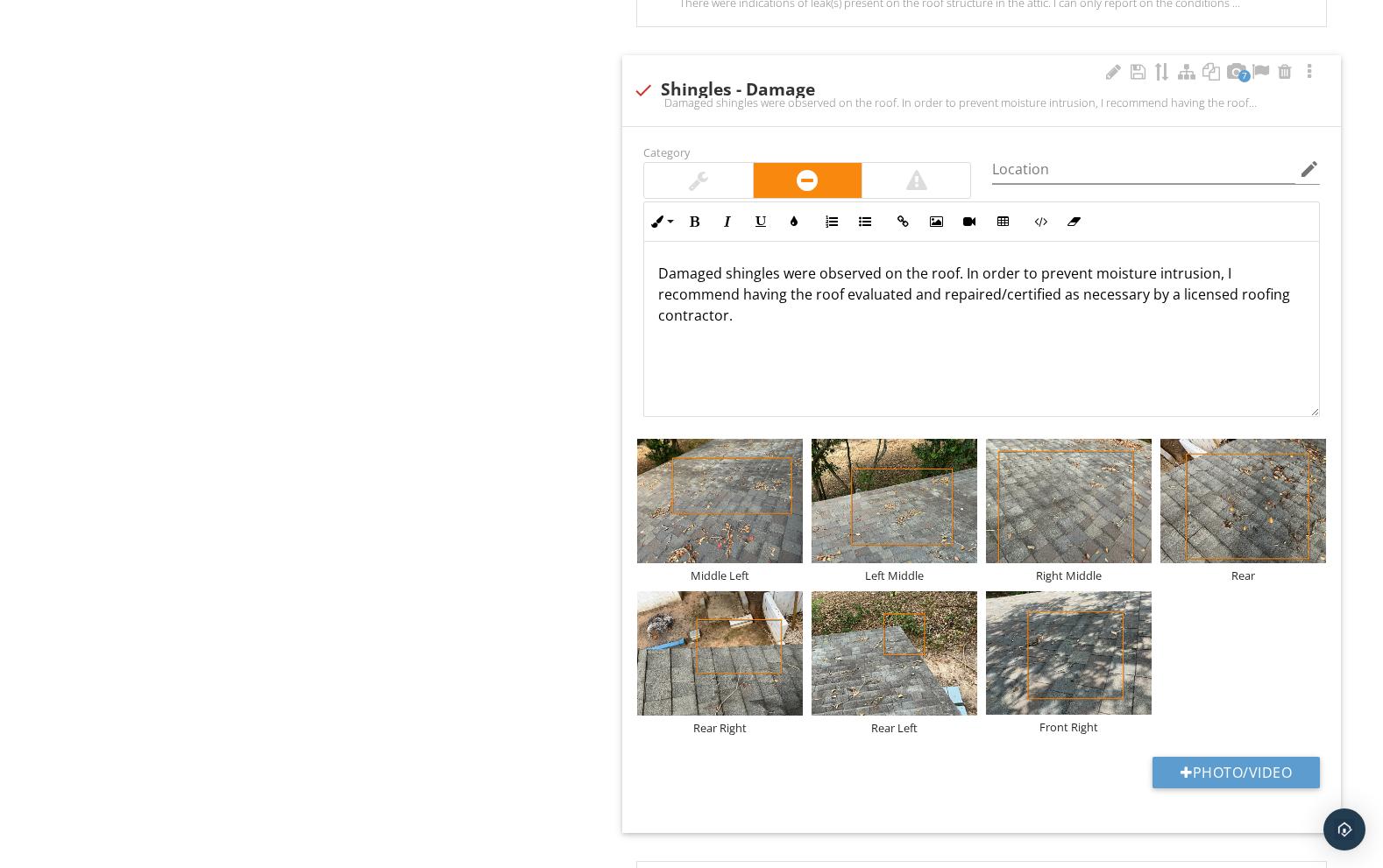
click at [639, 96] on div "Damaged shingles were observed on the roof. In order to prevent moisture intrus…" at bounding box center [981, 102] width 698 height 14
checkbox input "true"
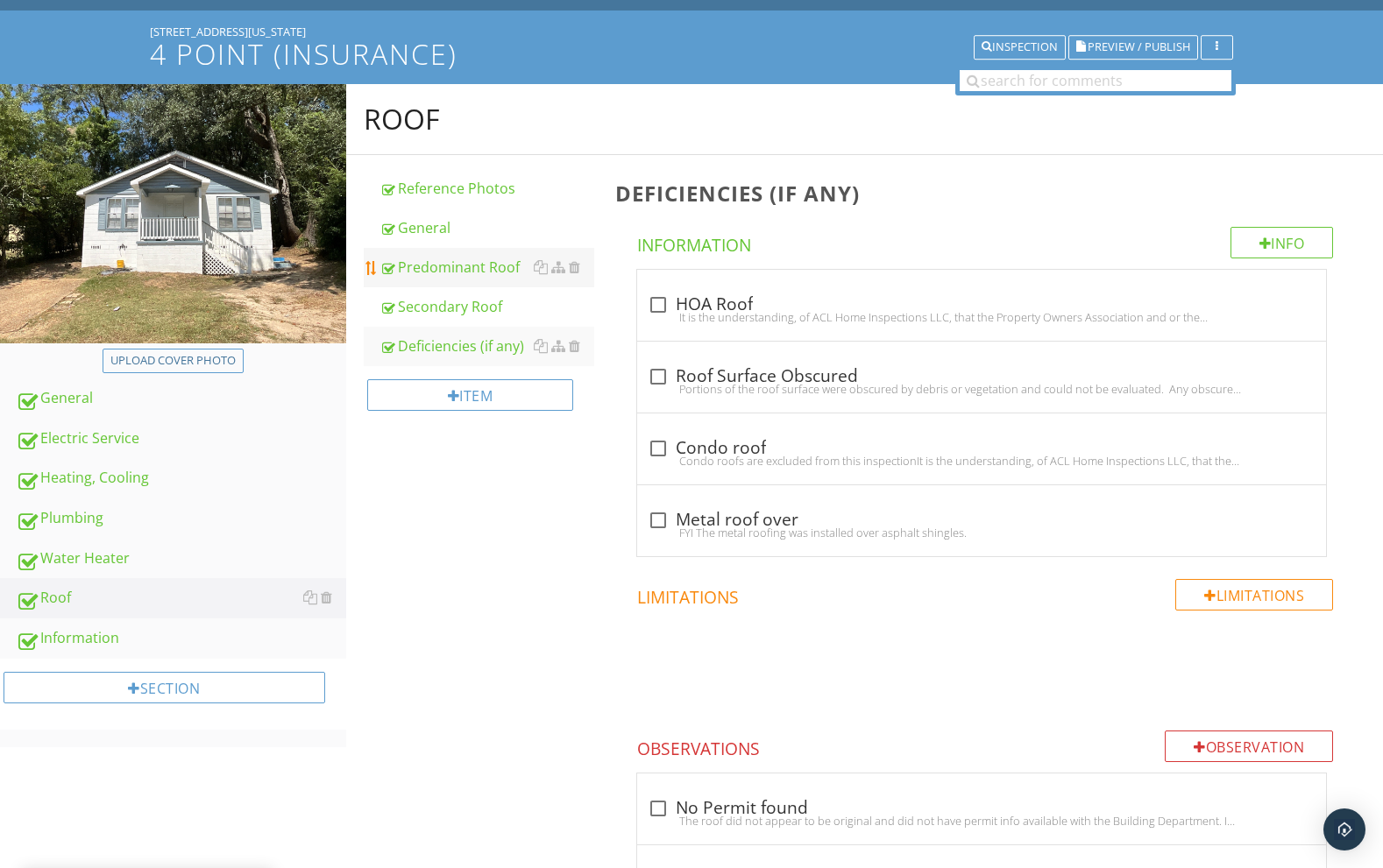
scroll to position [111, 0]
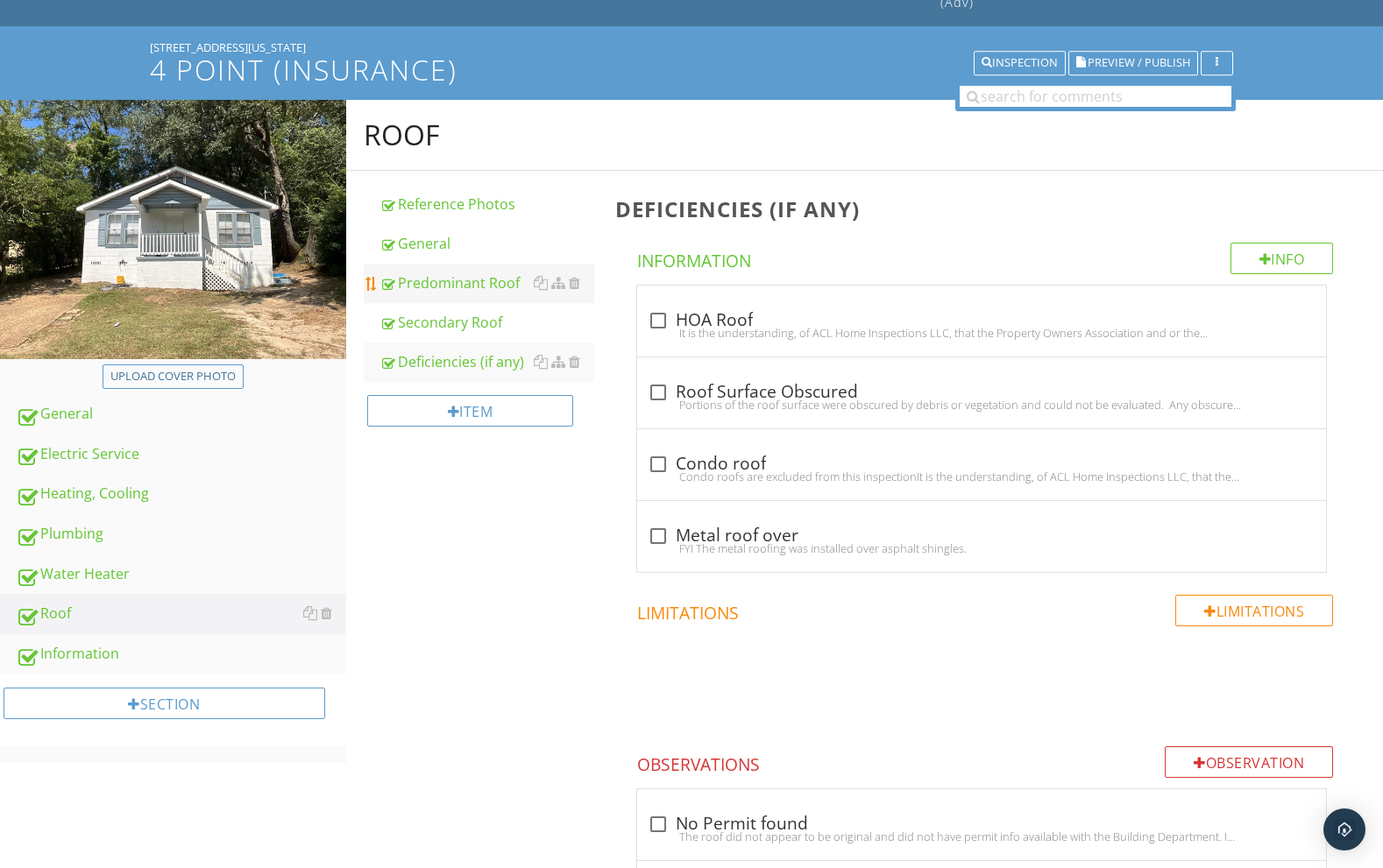
click at [487, 272] on div "Predominant Roof" at bounding box center [487, 282] width 215 height 21
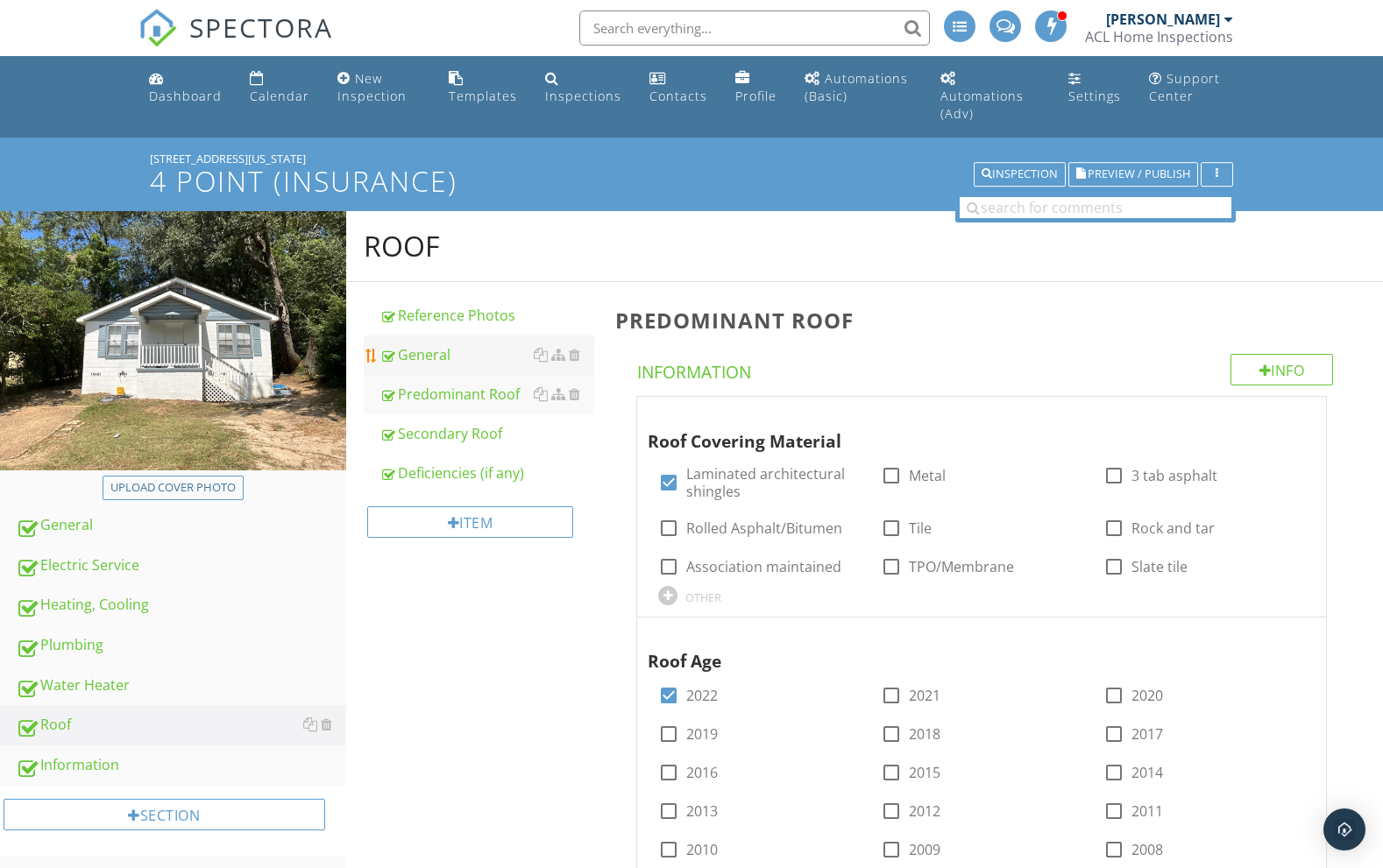
click at [476, 345] on div "General" at bounding box center [487, 355] width 215 height 21
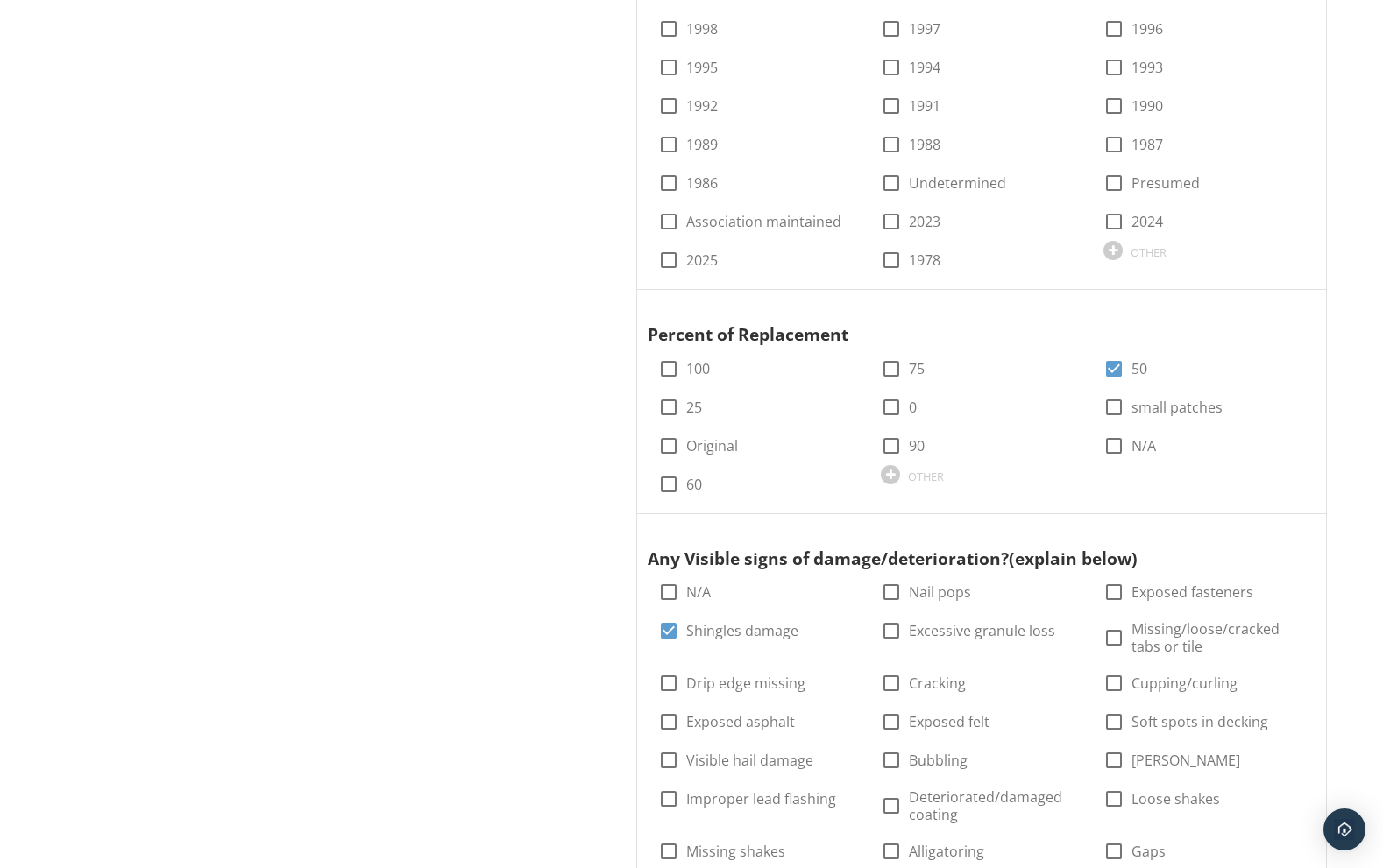
scroll to position [908, 0]
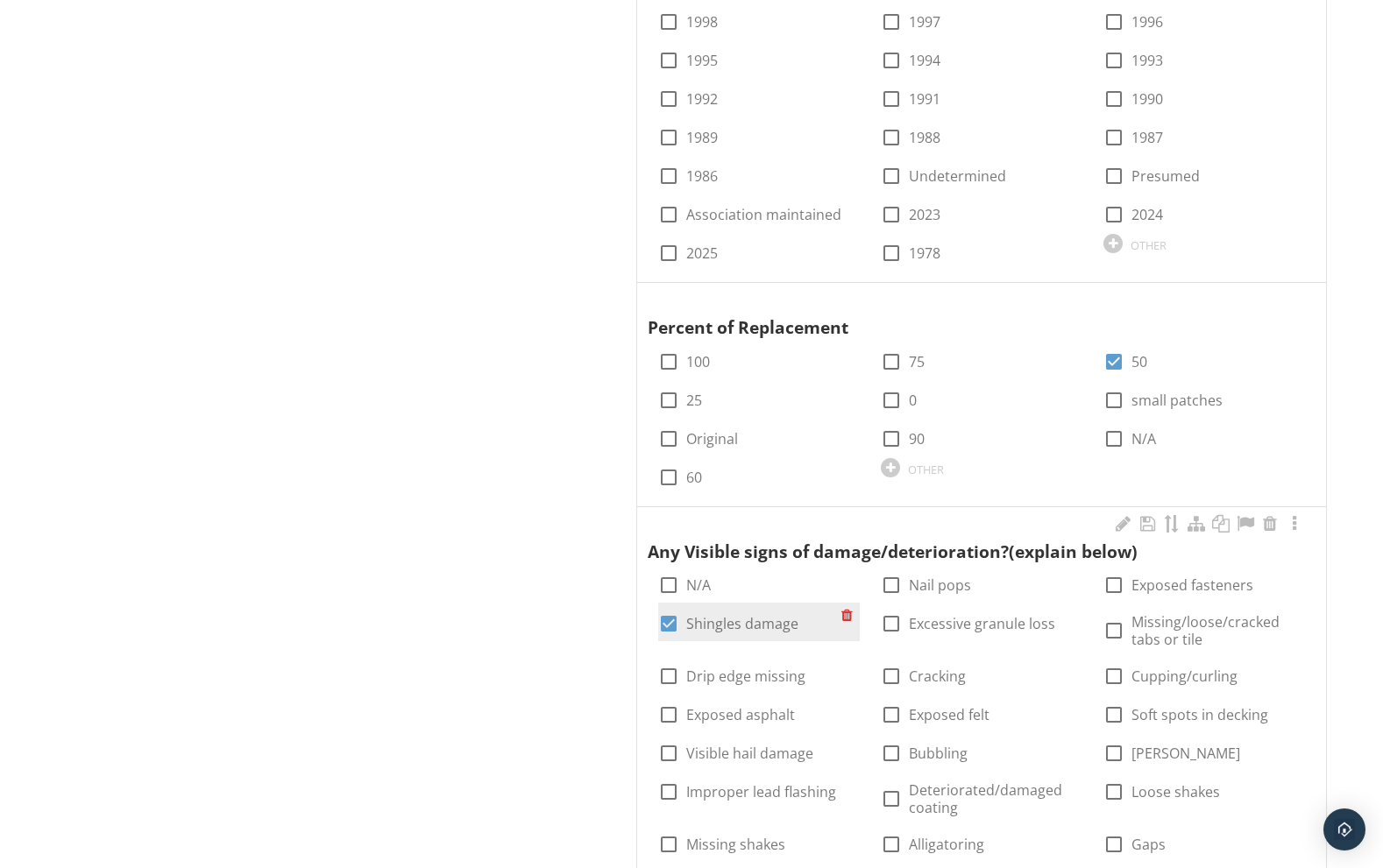
click at [674, 609] on div at bounding box center [669, 624] width 30 height 30
checkbox input "false"
click at [669, 570] on div at bounding box center [669, 585] width 30 height 30
checkbox input "true"
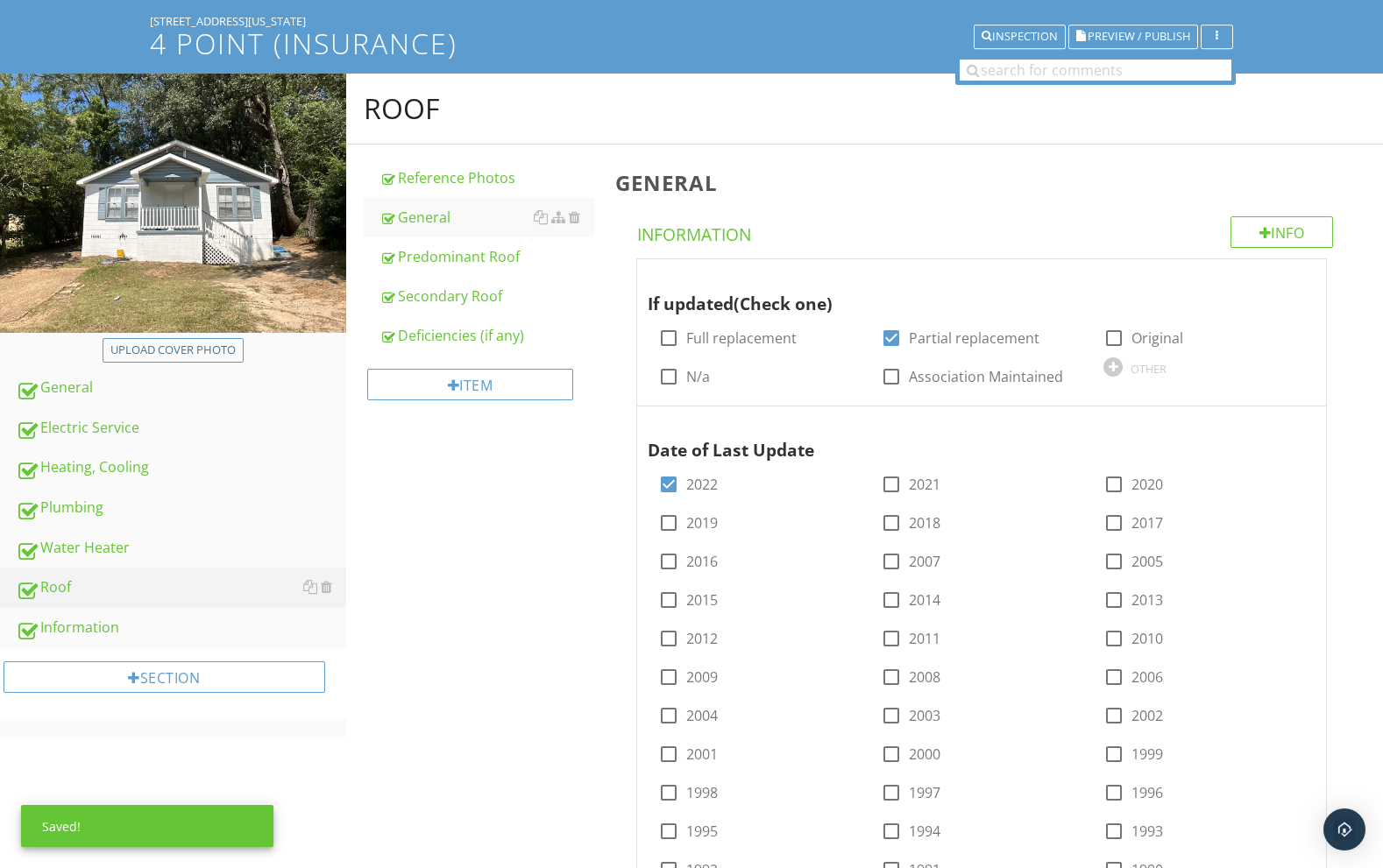
scroll to position [123, 0]
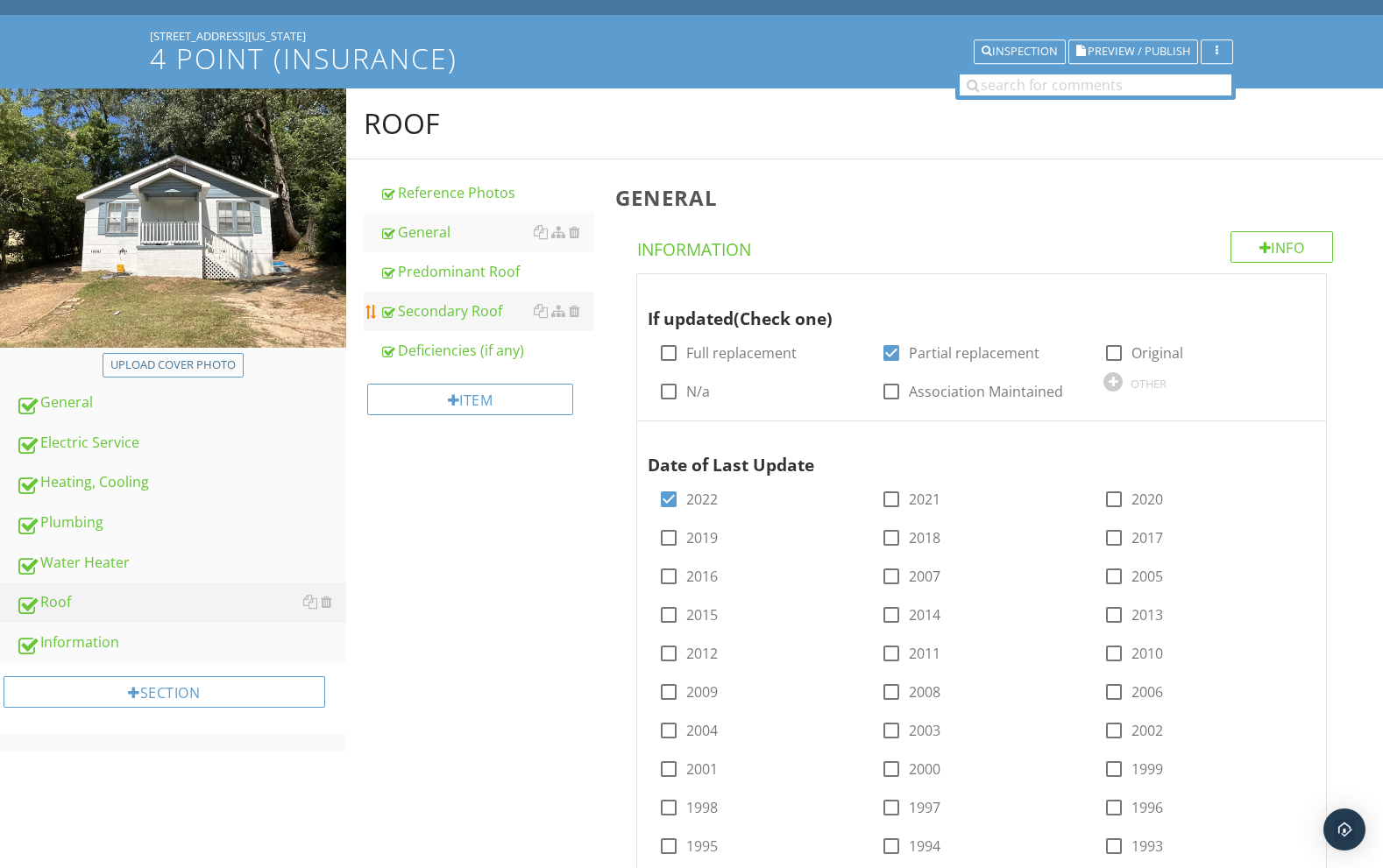
click at [489, 301] on div "Secondary Roof" at bounding box center [487, 311] width 215 height 21
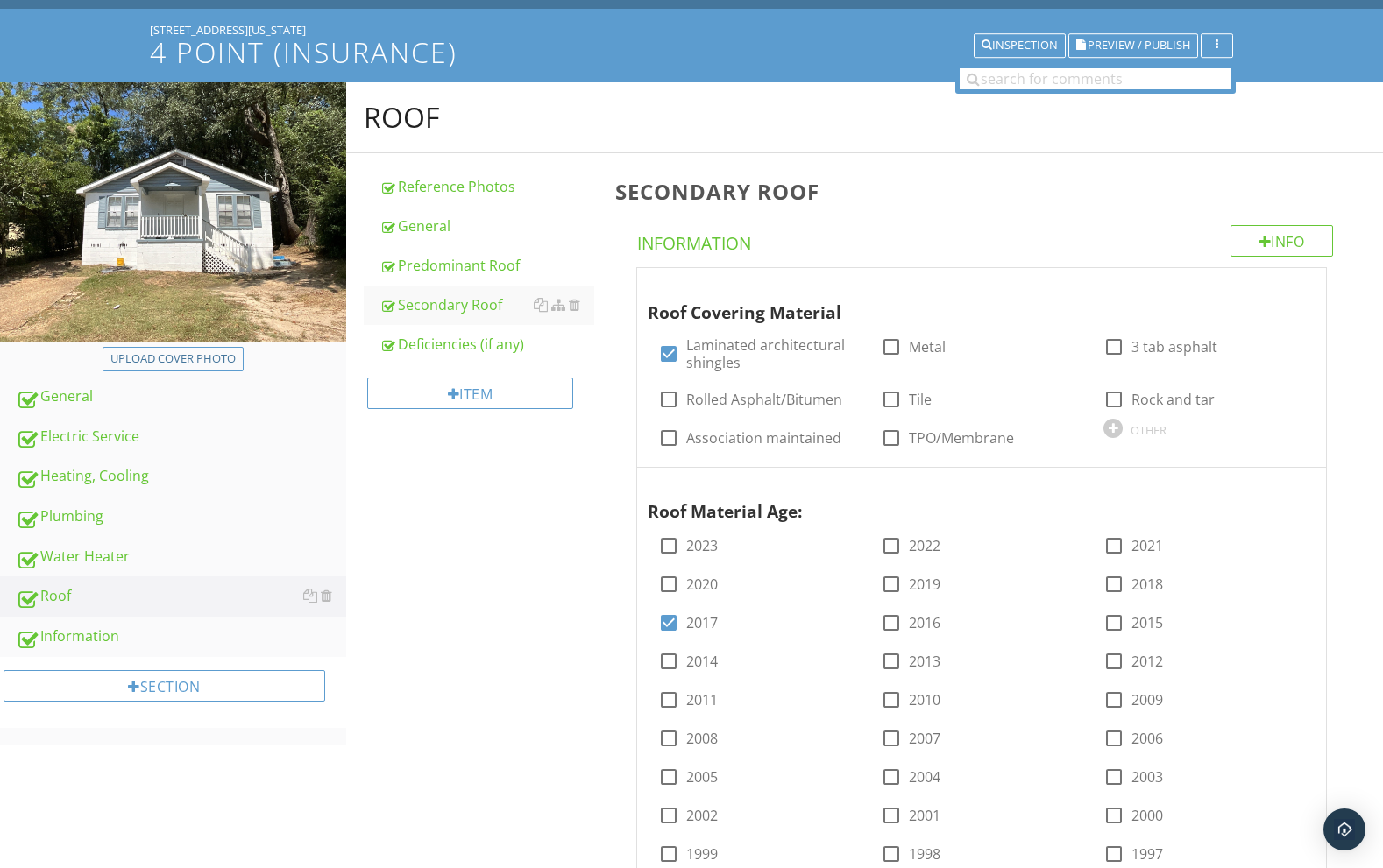
scroll to position [97, 0]
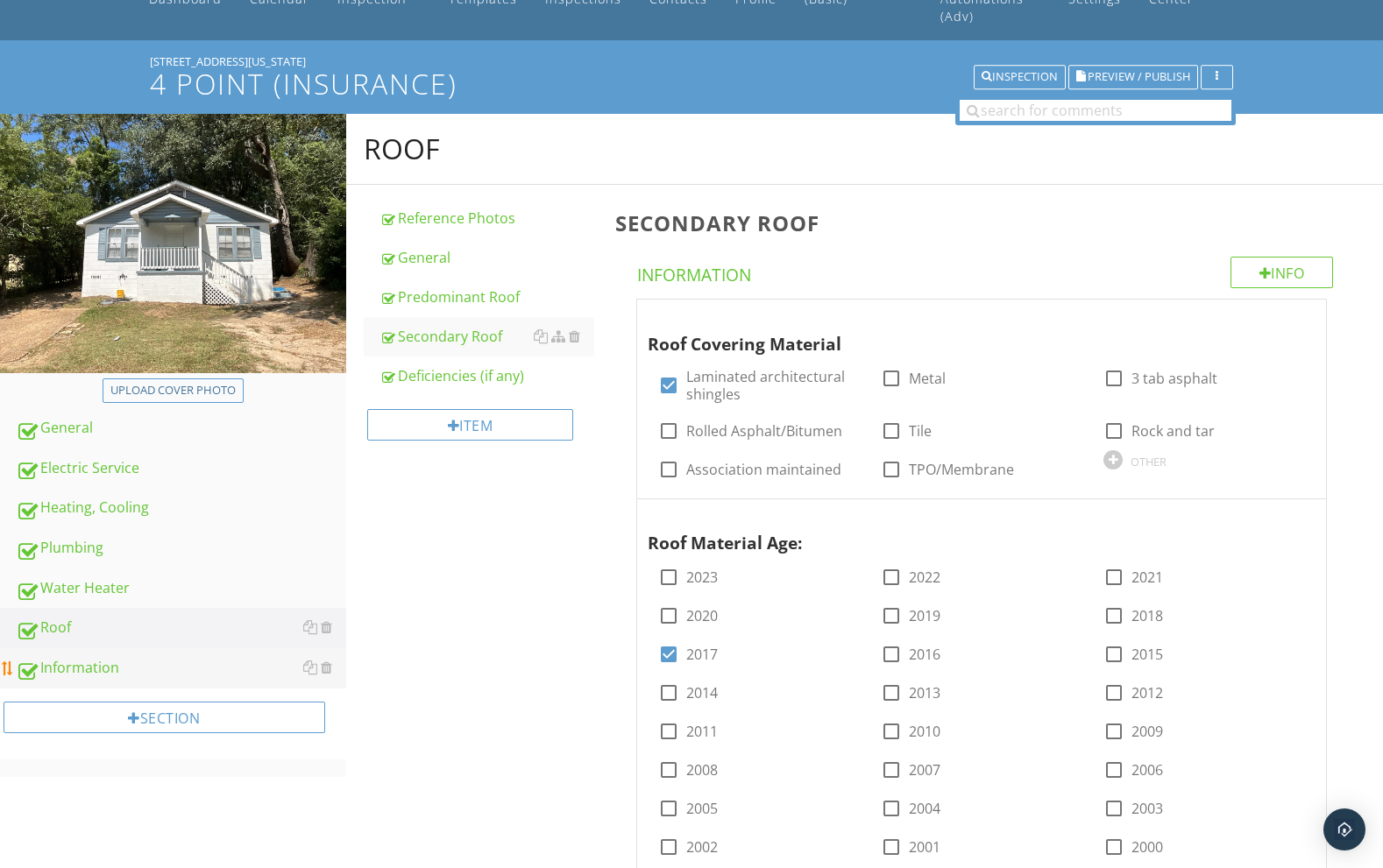
click at [217, 656] on div "Information" at bounding box center [181, 667] width 331 height 23
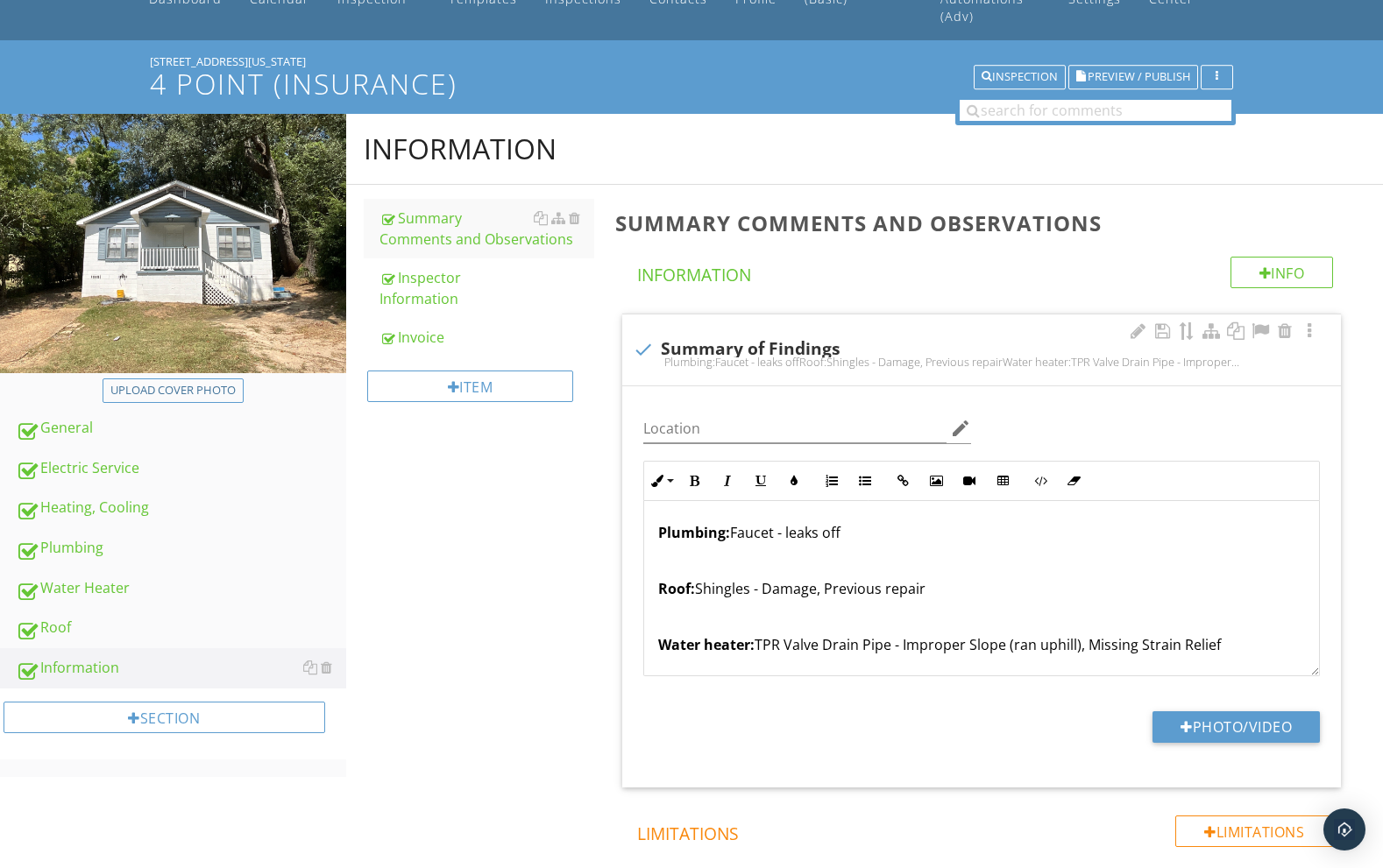
click at [828, 578] on p "Roof: Shingles - Damage, Previous repair" at bounding box center [981, 589] width 646 height 21
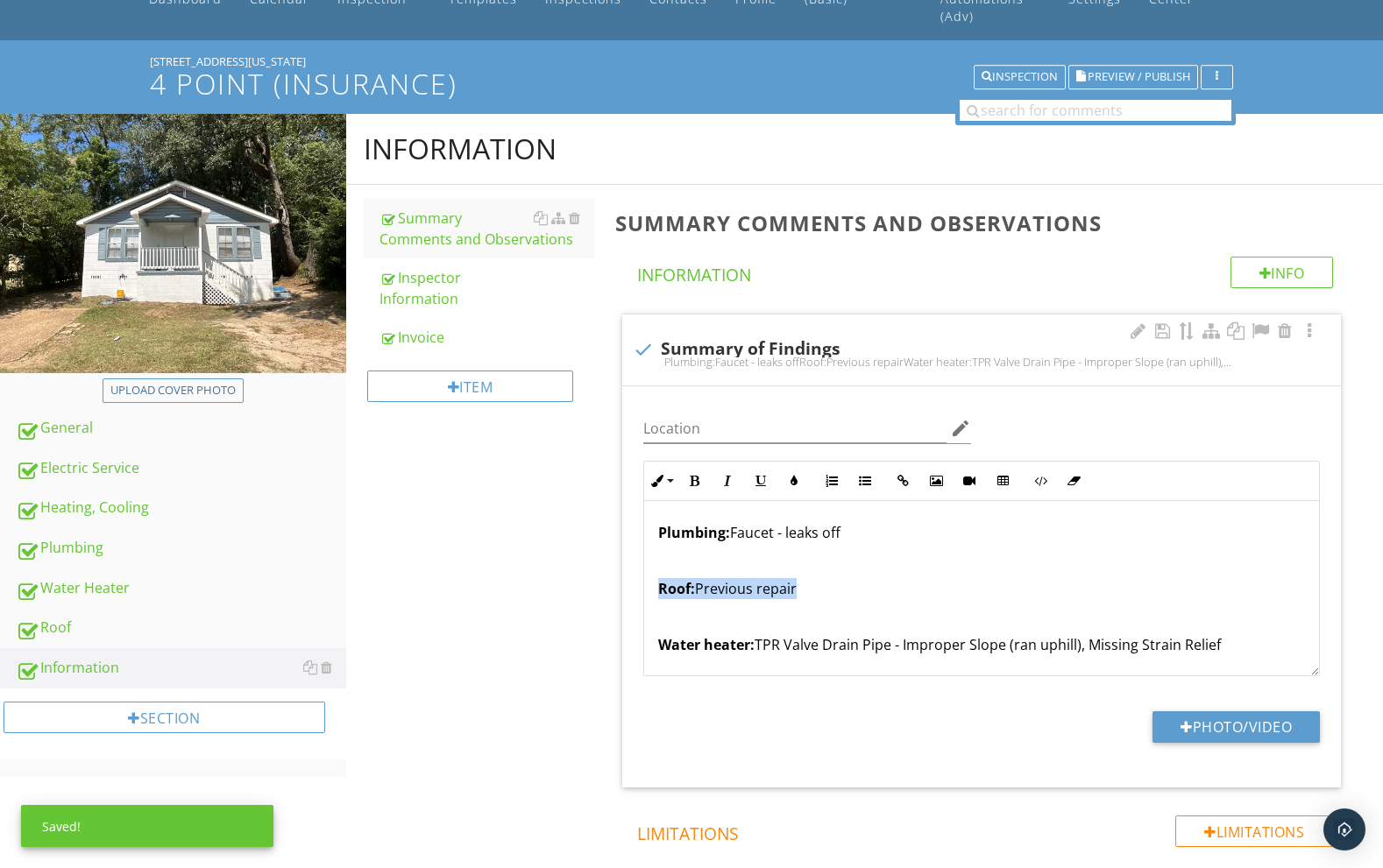
drag, startPoint x: 860, startPoint y: 567, endPoint x: 647, endPoint y: 568, distance: 213.0
click at [647, 568] on div "Plumbing: Faucet - leaks off Roof: Previous repair Water heater: TPR Valve Drai…" at bounding box center [981, 616] width 674 height 231
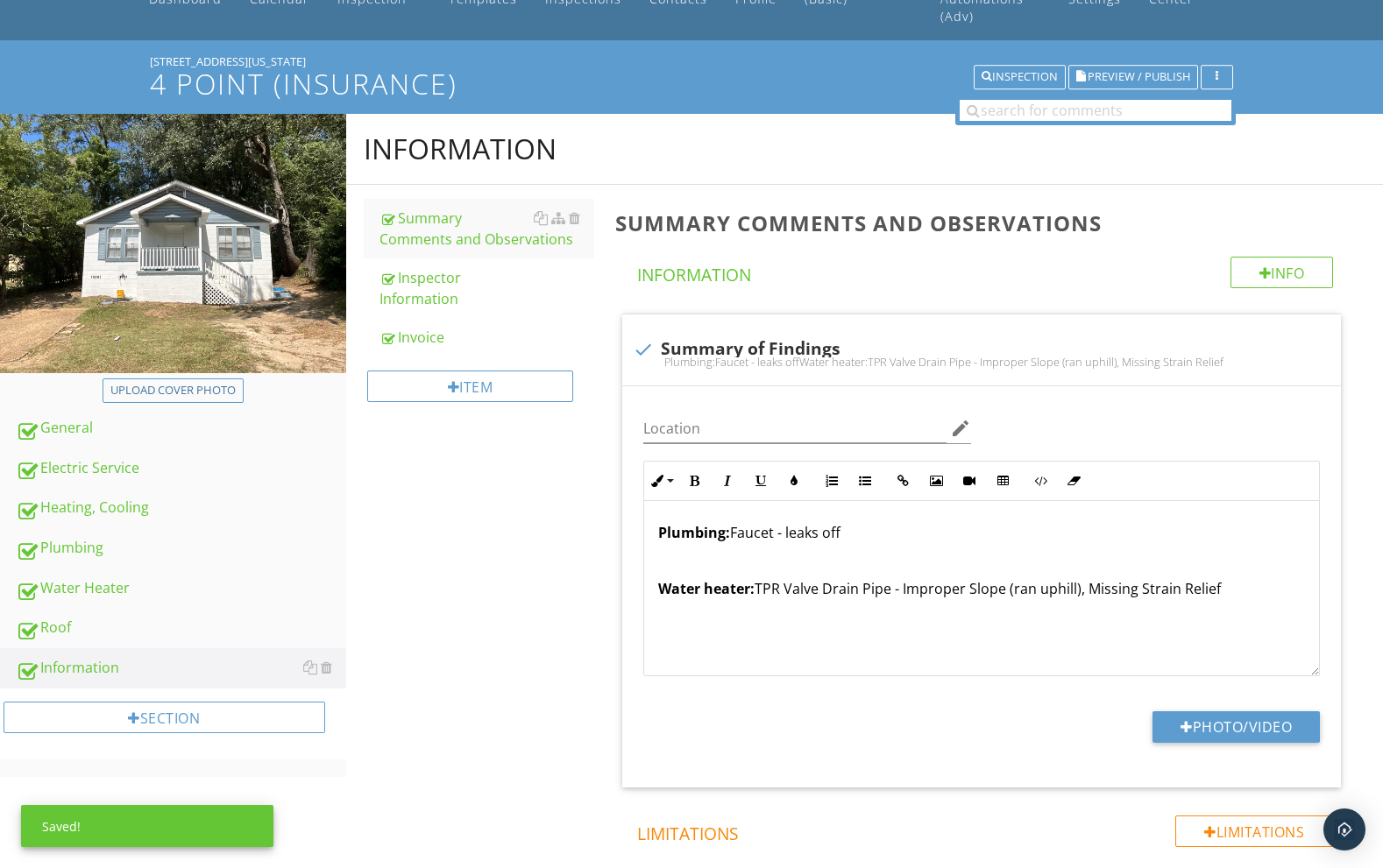
click at [425, 571] on div "Information Summary Comments and Observations Inspector Information Invoice Ite…" at bounding box center [865, 628] width 1037 height 1027
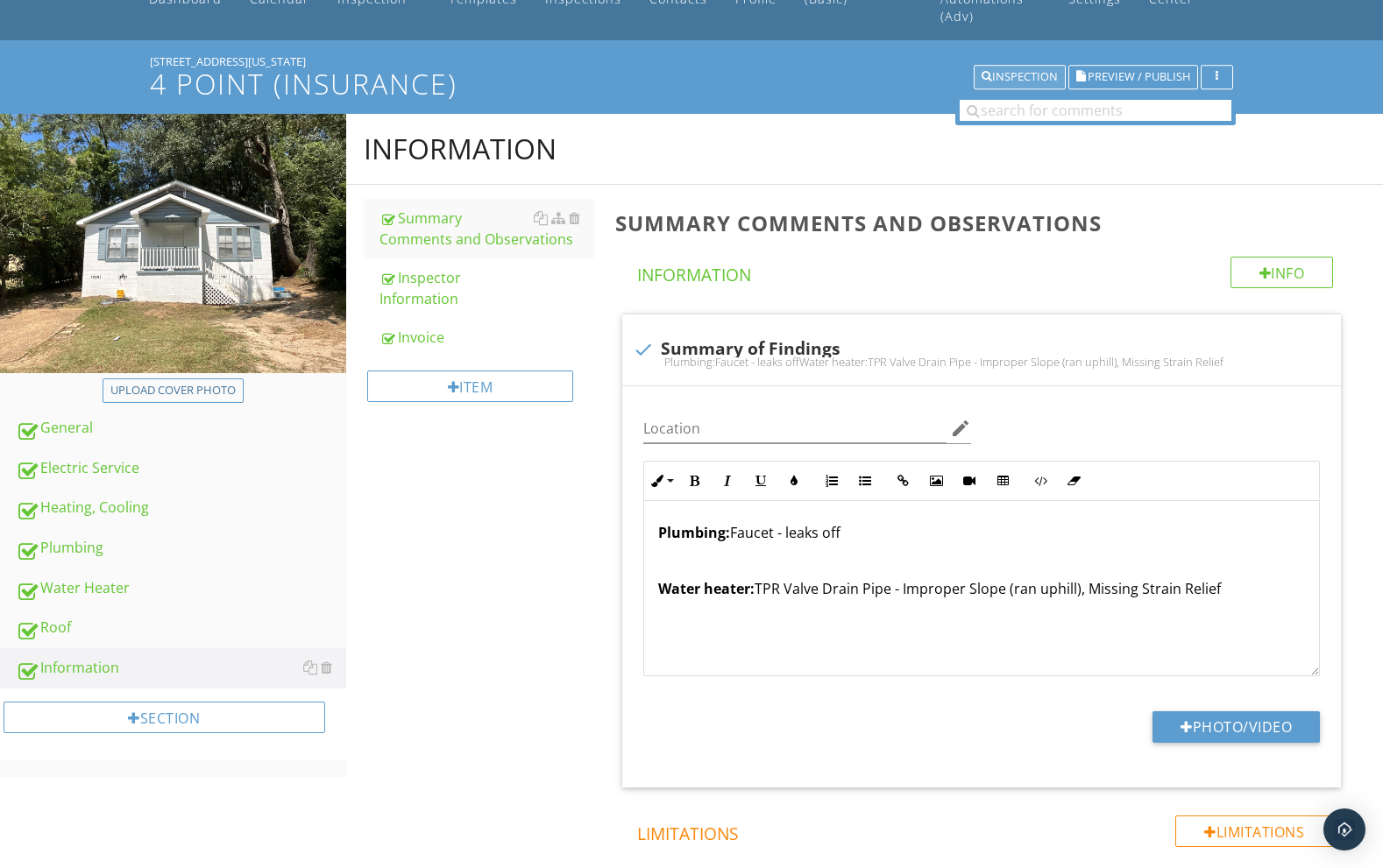
click at [1011, 71] on div "Inspection" at bounding box center [1020, 76] width 76 height 12
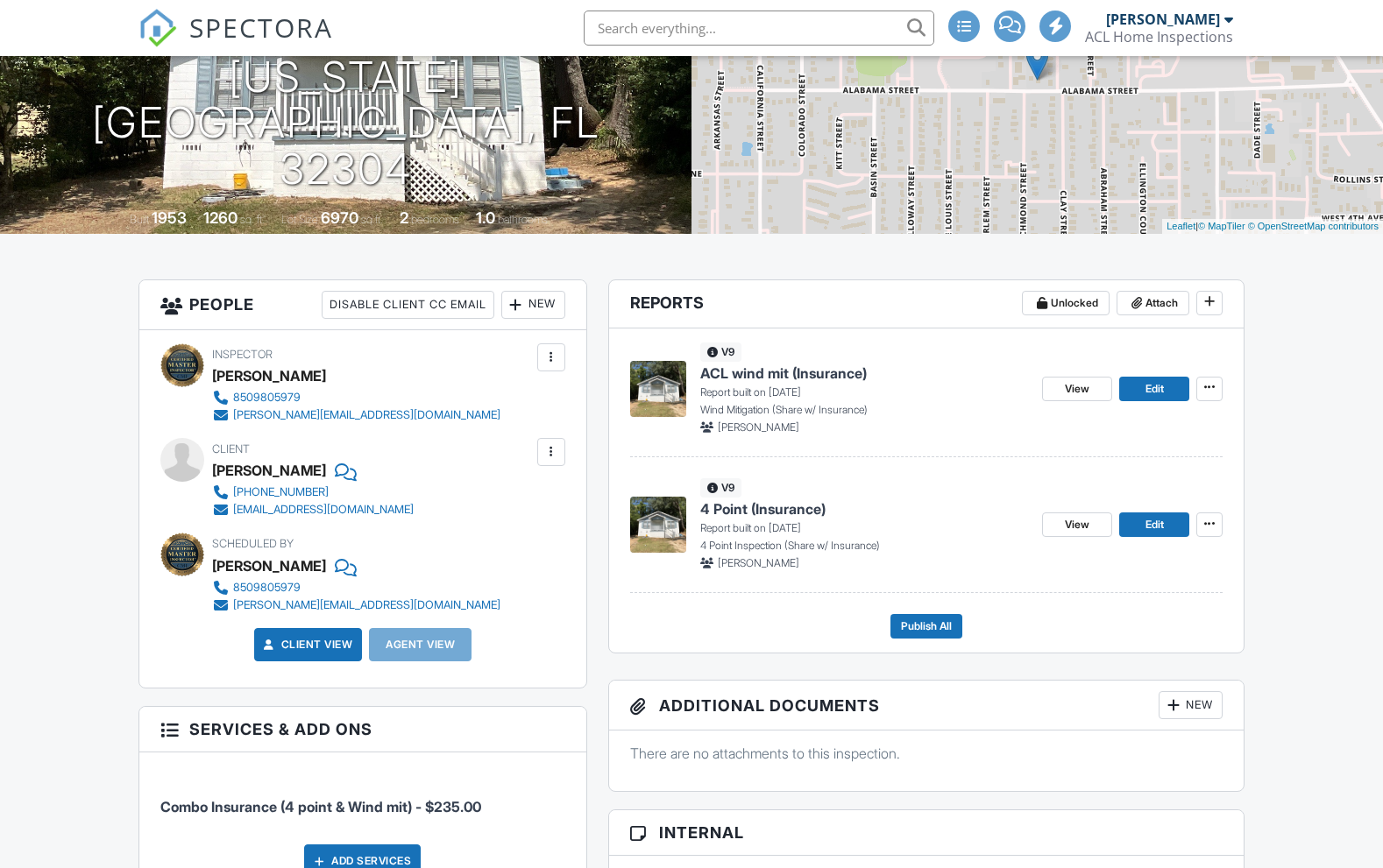
scroll to position [331, 0]
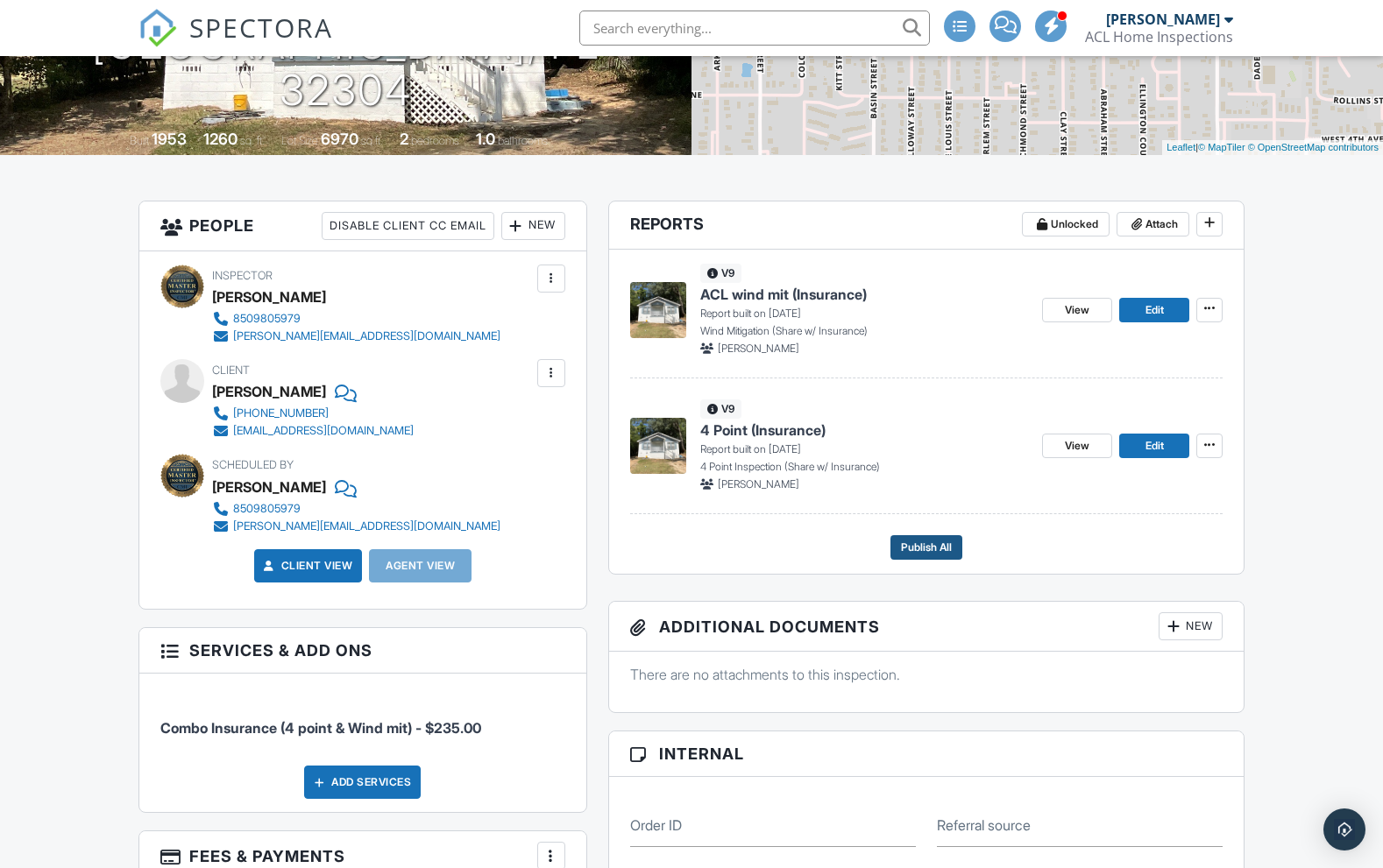
click at [911, 556] on span "Publish All" at bounding box center [926, 547] width 51 height 18
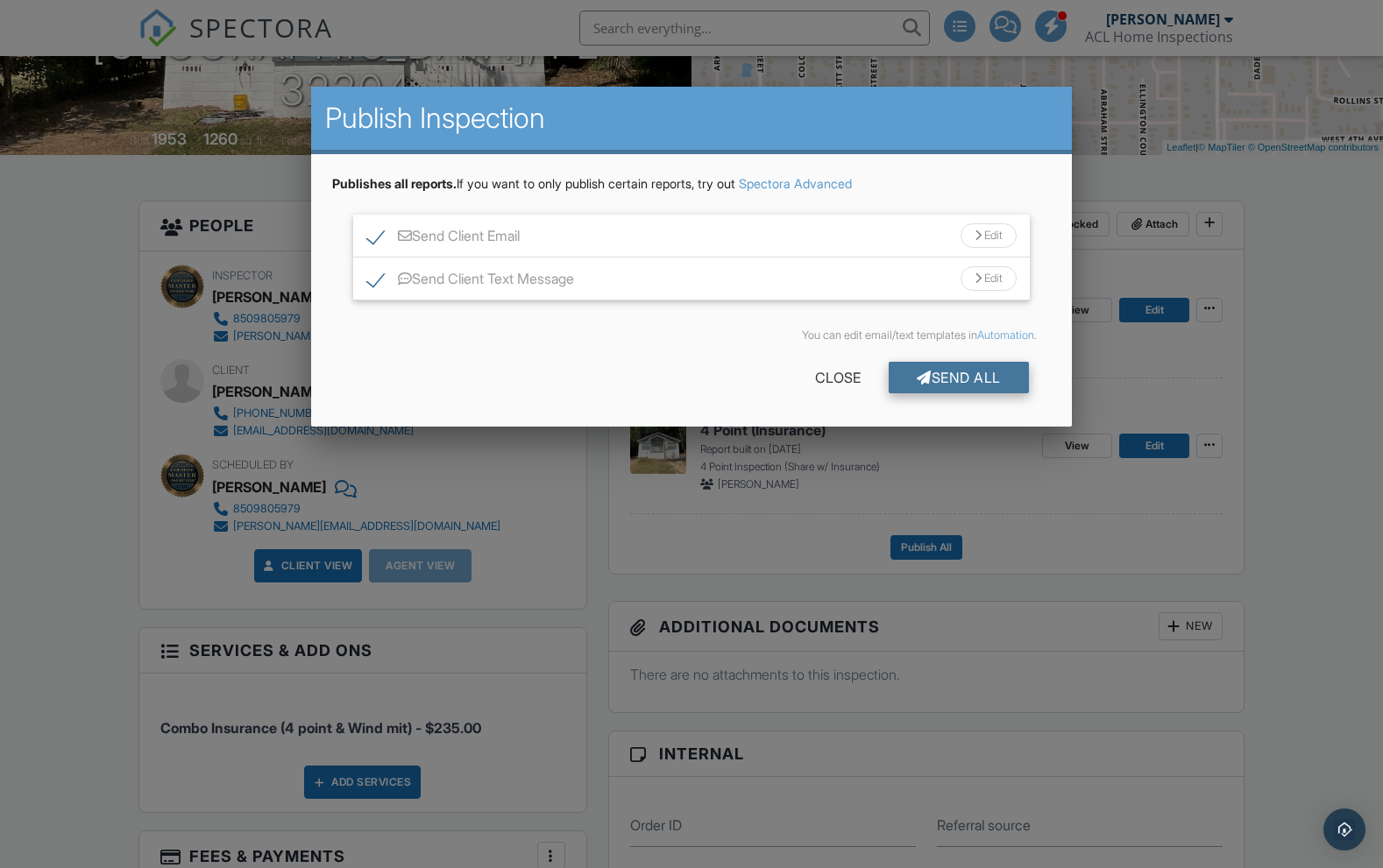
click at [940, 379] on div "Send All" at bounding box center [959, 378] width 140 height 32
